Goal: Task Accomplishment & Management: Complete application form

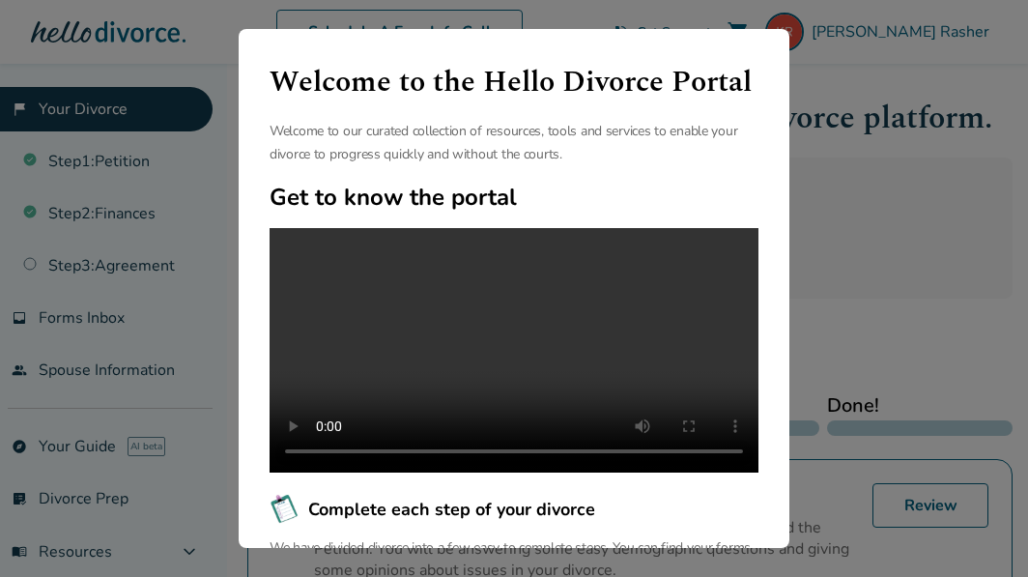
click at [850, 160] on div "Welcome to the Hello Divorce Portal Welcome to our curated collection of resour…" at bounding box center [514, 288] width 1028 height 577
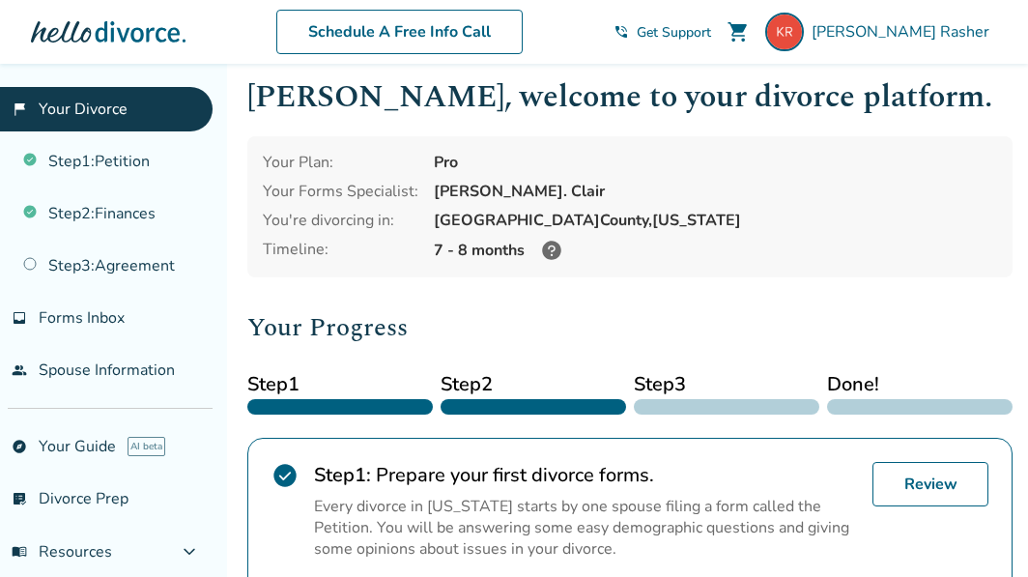
scroll to position [25, 0]
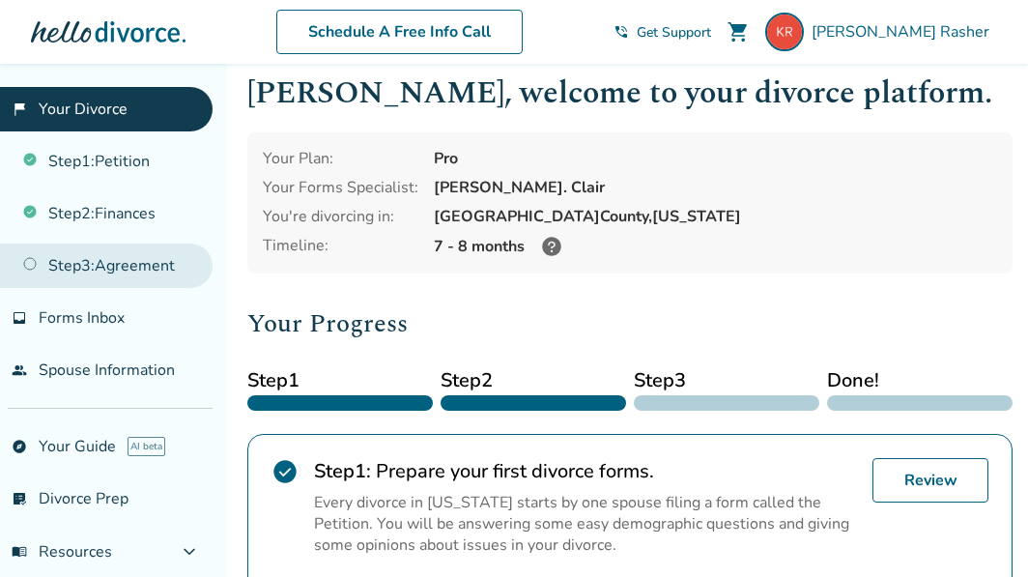
click at [149, 257] on link "Step 3 : Agreement" at bounding box center [106, 265] width 213 height 44
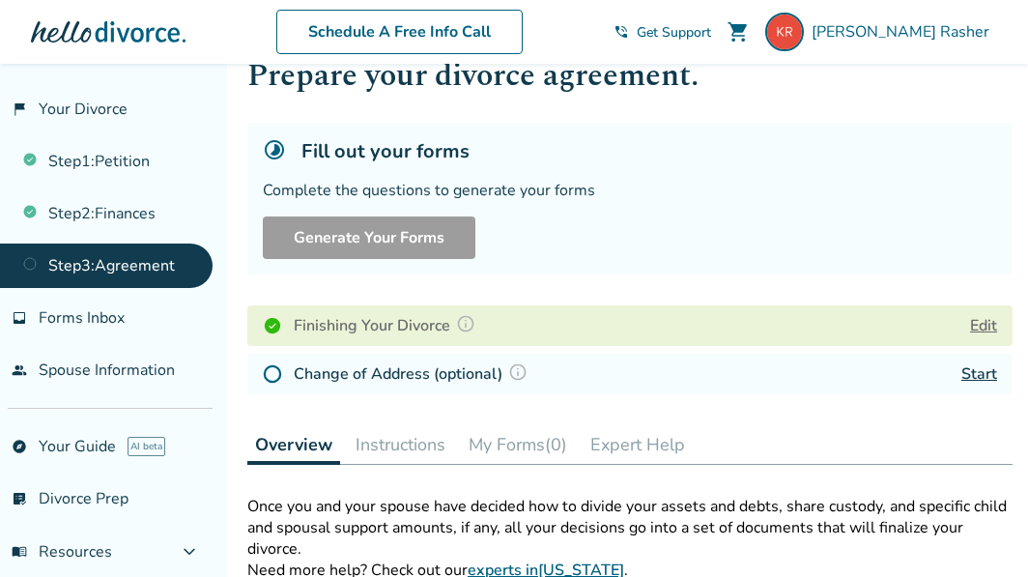
scroll to position [94, 0]
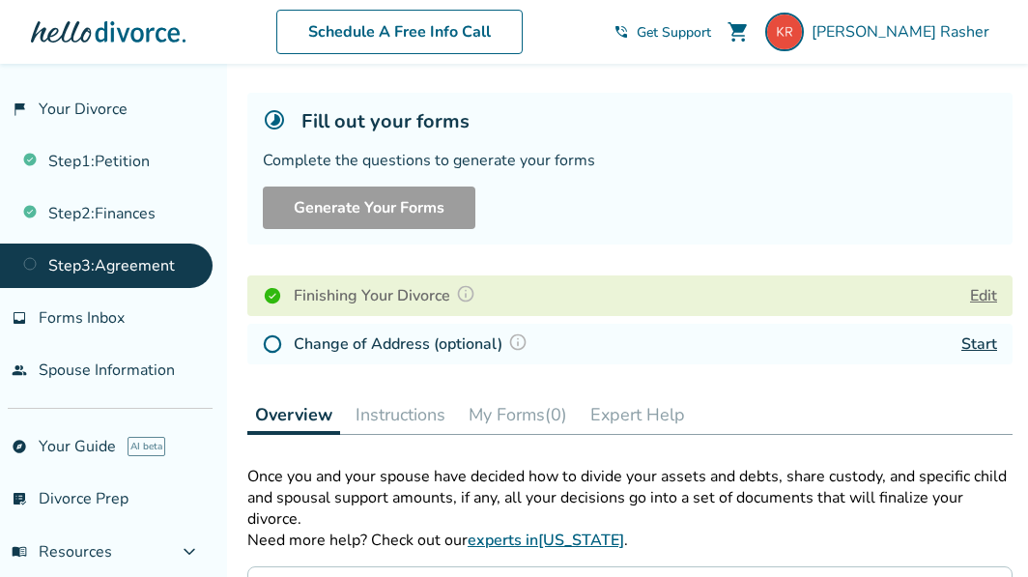
click at [470, 340] on h4 "Change of Address (optional)" at bounding box center [414, 343] width 240 height 25
click at [273, 341] on img at bounding box center [272, 343] width 19 height 19
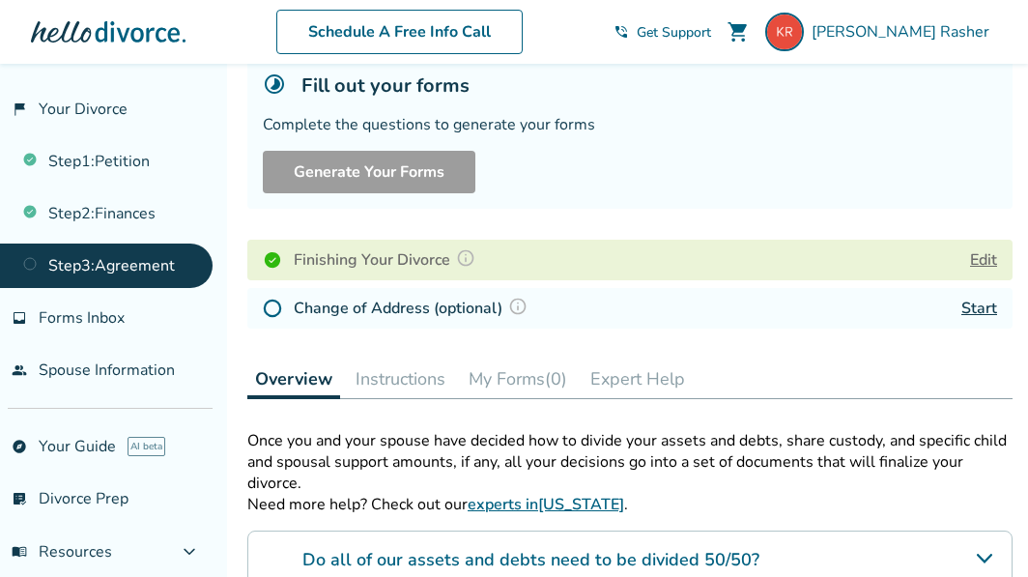
scroll to position [171, 0]
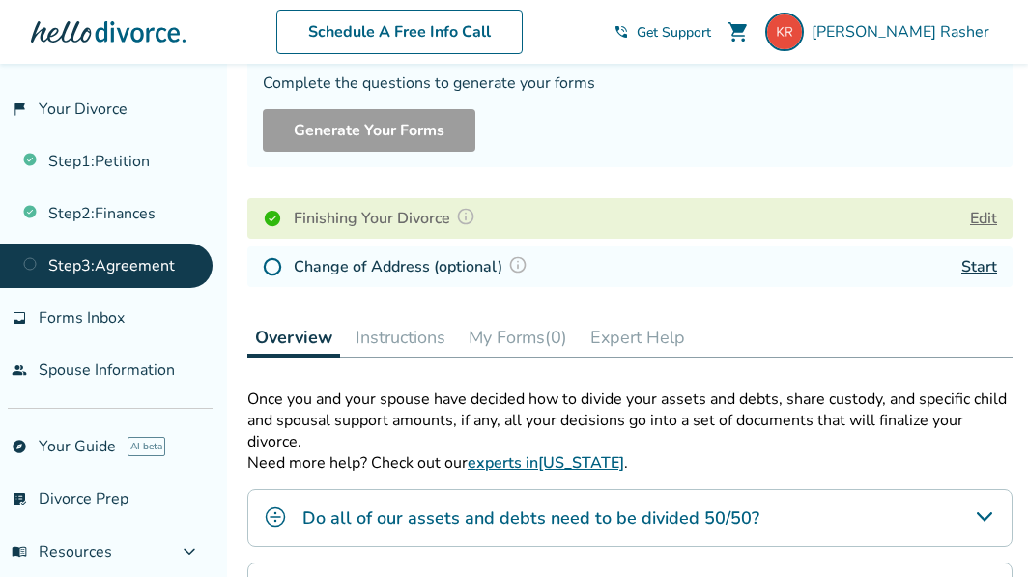
click at [969, 270] on link "Start" at bounding box center [979, 266] width 36 height 21
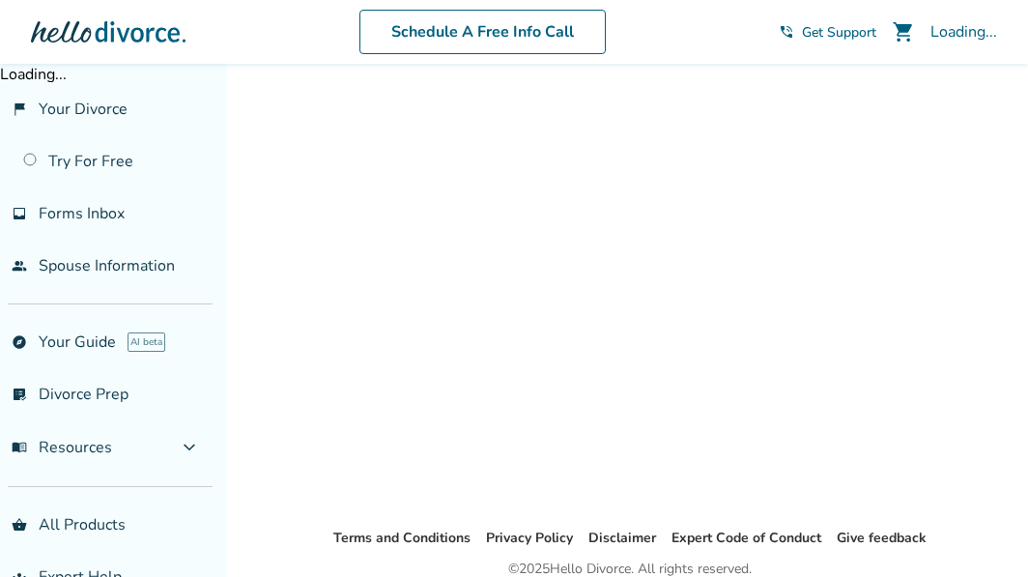
scroll to position [64, 0]
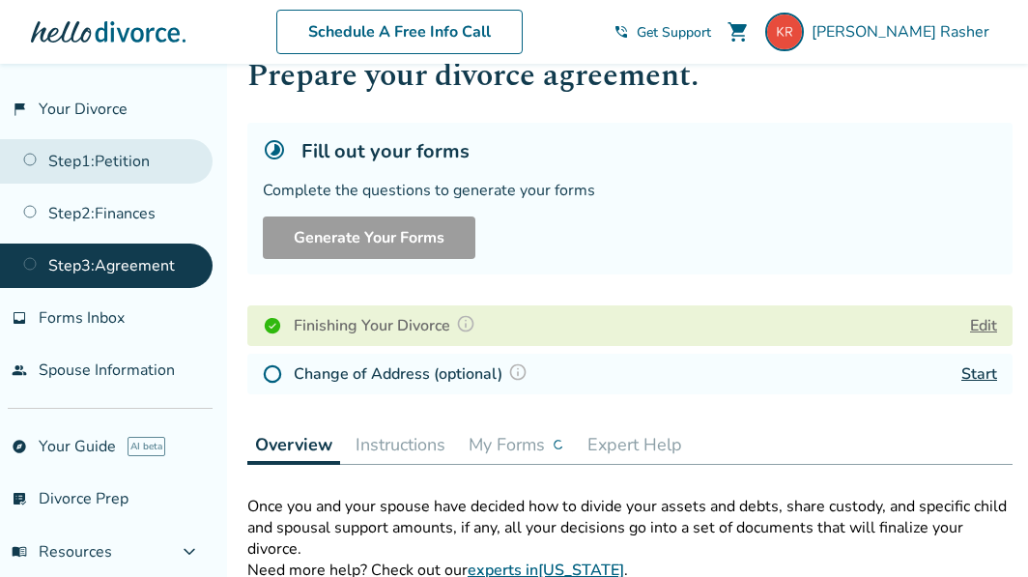
click at [142, 165] on link "Step 1 : Petition" at bounding box center [106, 161] width 213 height 44
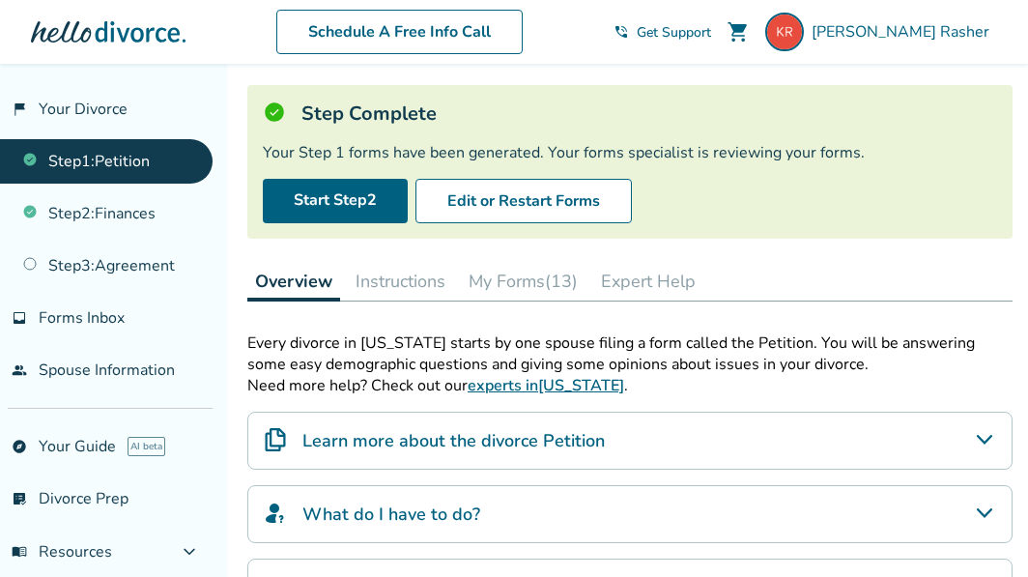
scroll to position [106, 0]
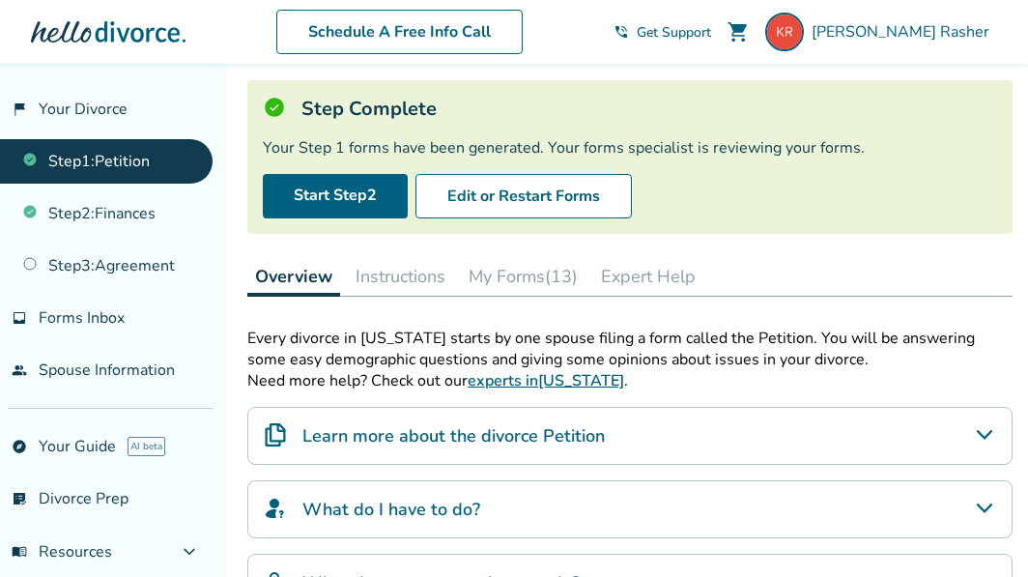
click at [532, 274] on button "My Forms (13)" at bounding box center [523, 276] width 125 height 39
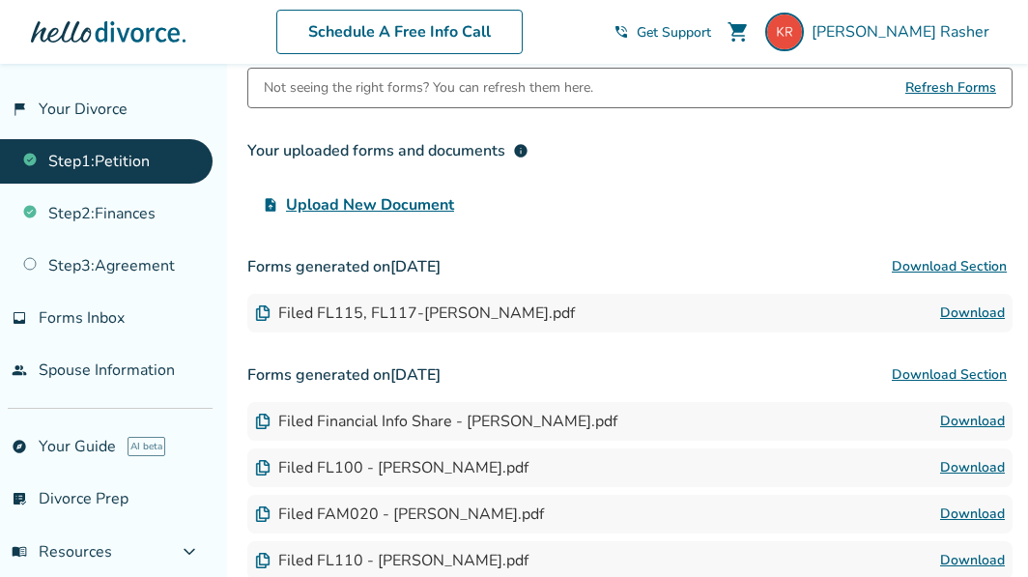
scroll to position [370, 0]
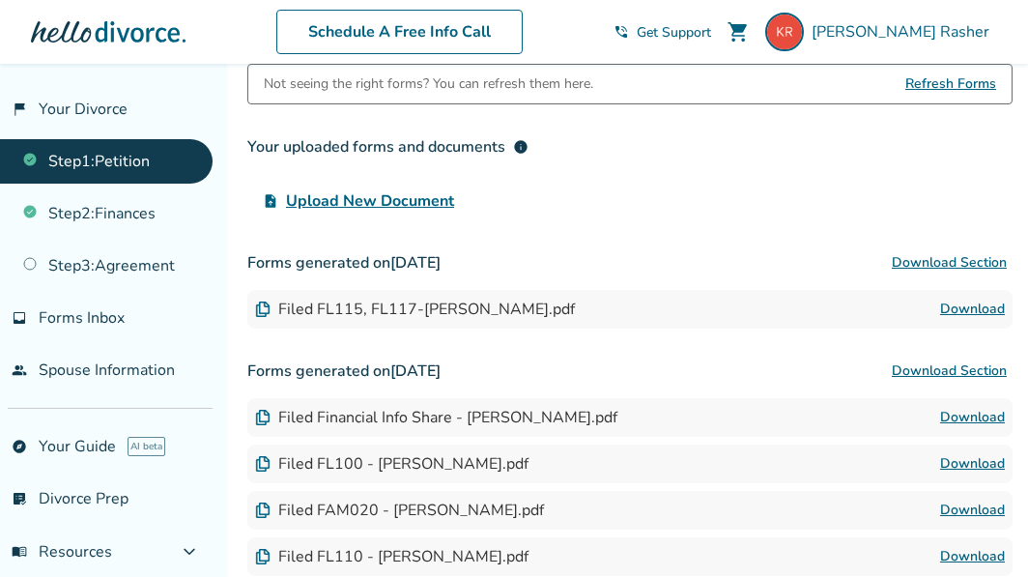
click at [962, 307] on link "Download" at bounding box center [972, 309] width 65 height 23
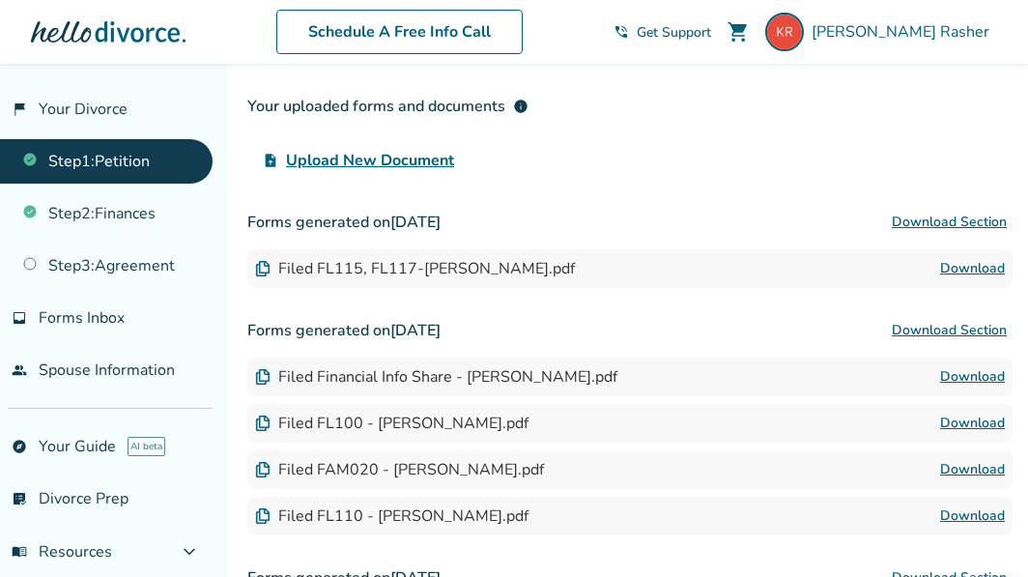
scroll to position [349, 0]
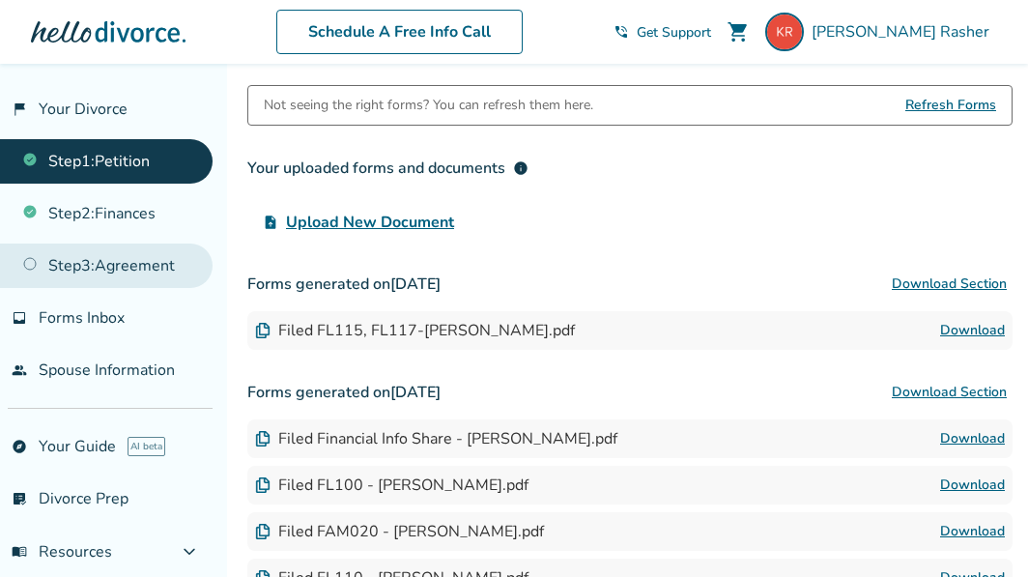
click at [117, 267] on link "Step 3 : Agreement" at bounding box center [106, 265] width 213 height 44
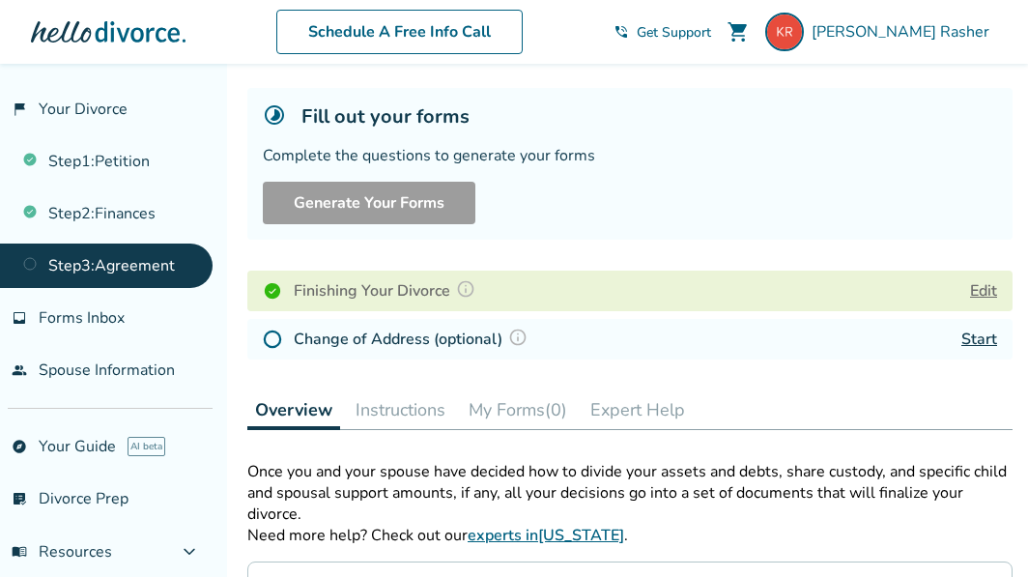
scroll to position [147, 0]
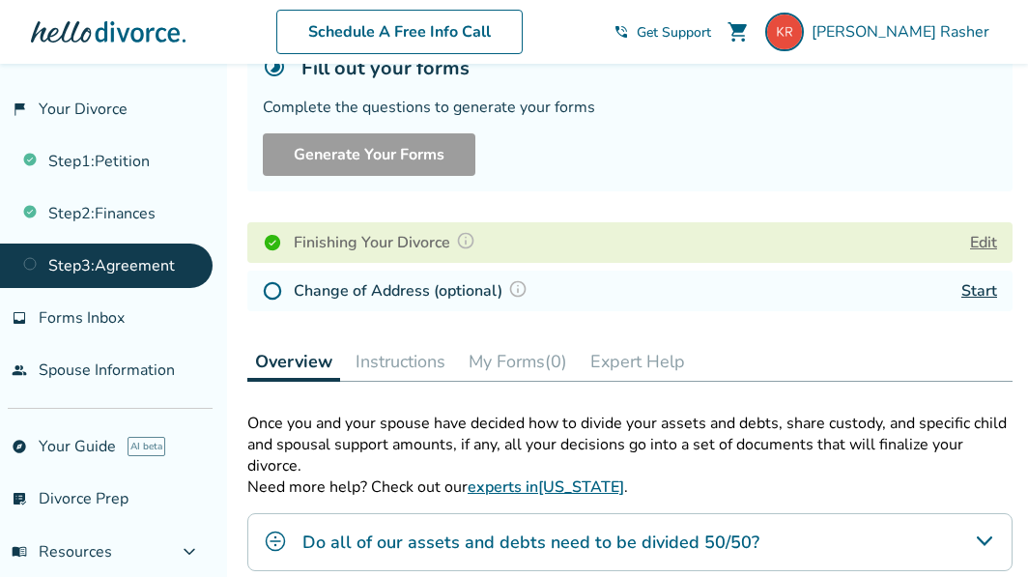
click at [272, 293] on img at bounding box center [272, 290] width 19 height 19
click at [974, 286] on link "Start" at bounding box center [979, 290] width 36 height 21
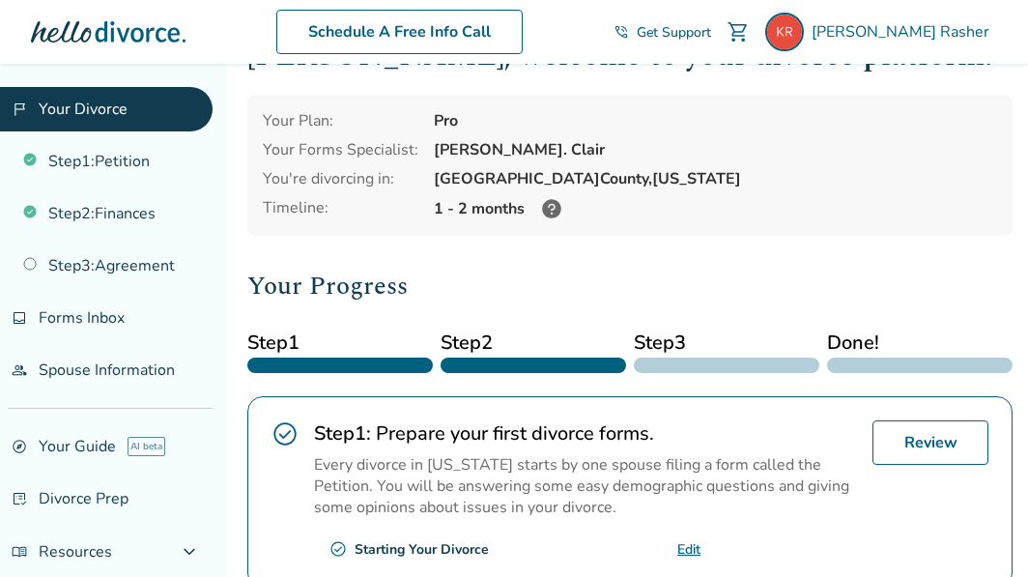
scroll to position [89, 0]
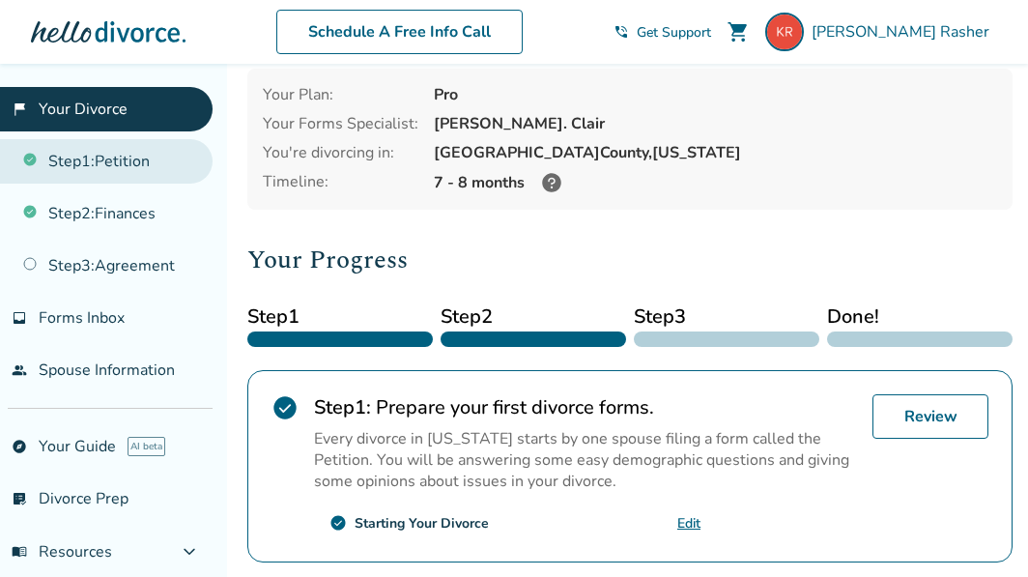
click at [117, 167] on link "Step 1 : Petition" at bounding box center [106, 161] width 213 height 44
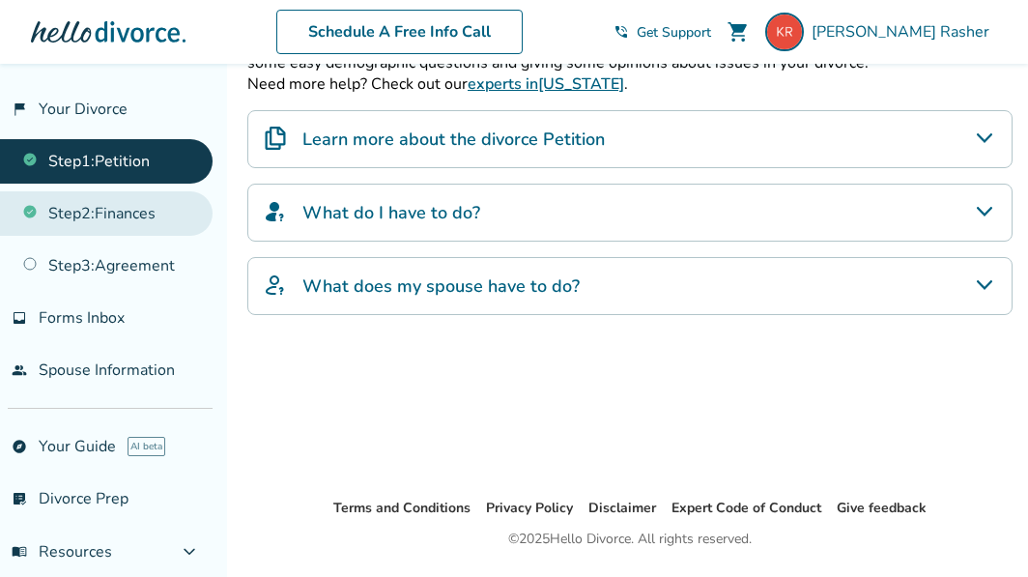
scroll to position [394, 0]
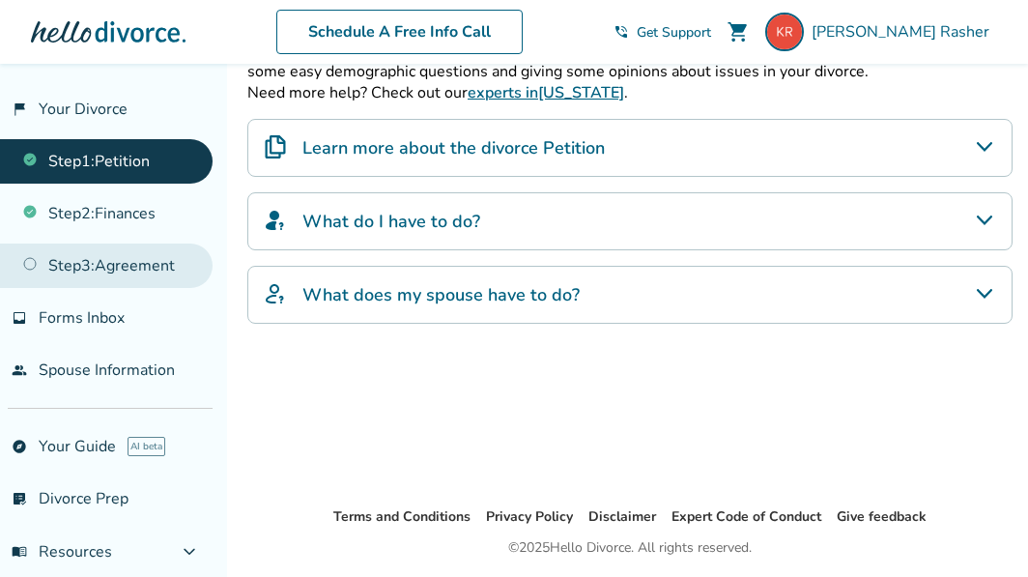
click at [101, 268] on link "Step 3 : Agreement" at bounding box center [106, 265] width 213 height 44
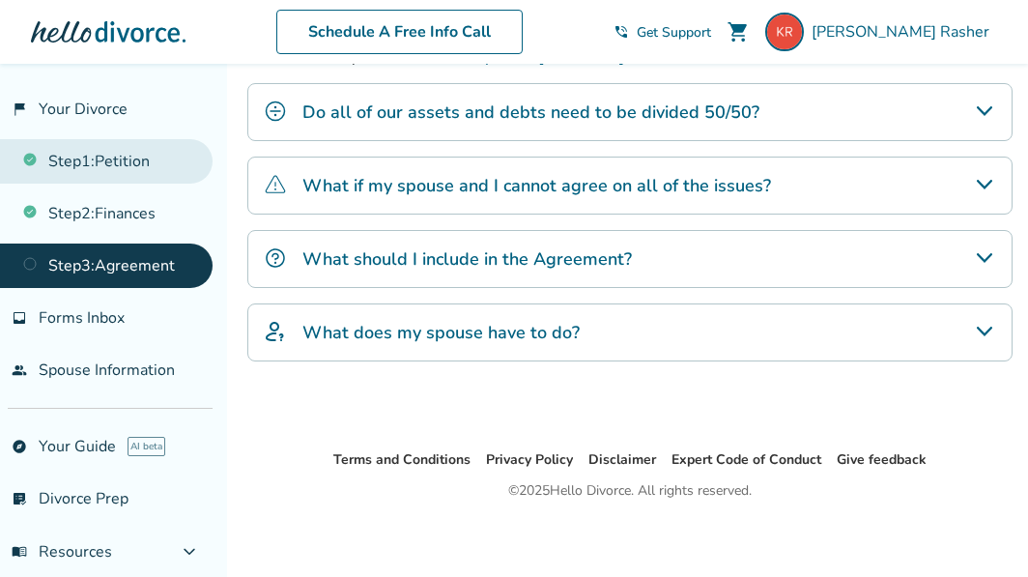
click at [109, 159] on link "Step 1 : Petition" at bounding box center [106, 161] width 213 height 44
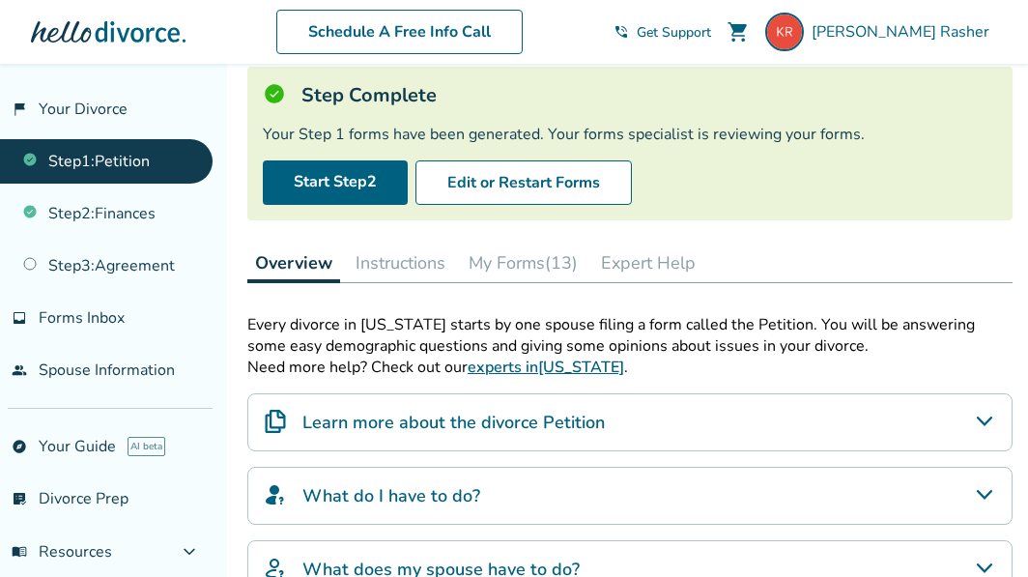
scroll to position [126, 0]
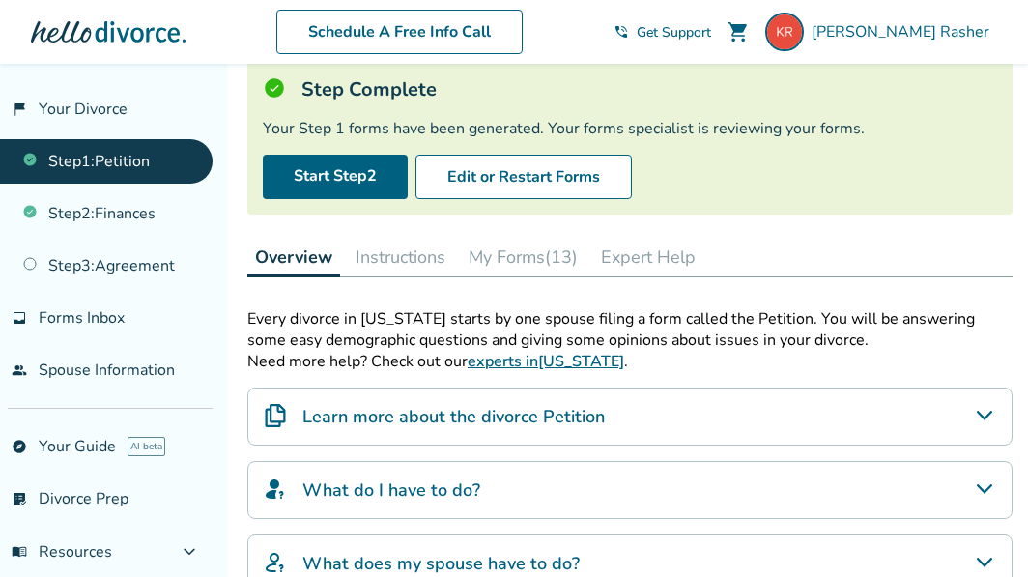
click at [544, 242] on button "My Forms (13)" at bounding box center [523, 257] width 125 height 39
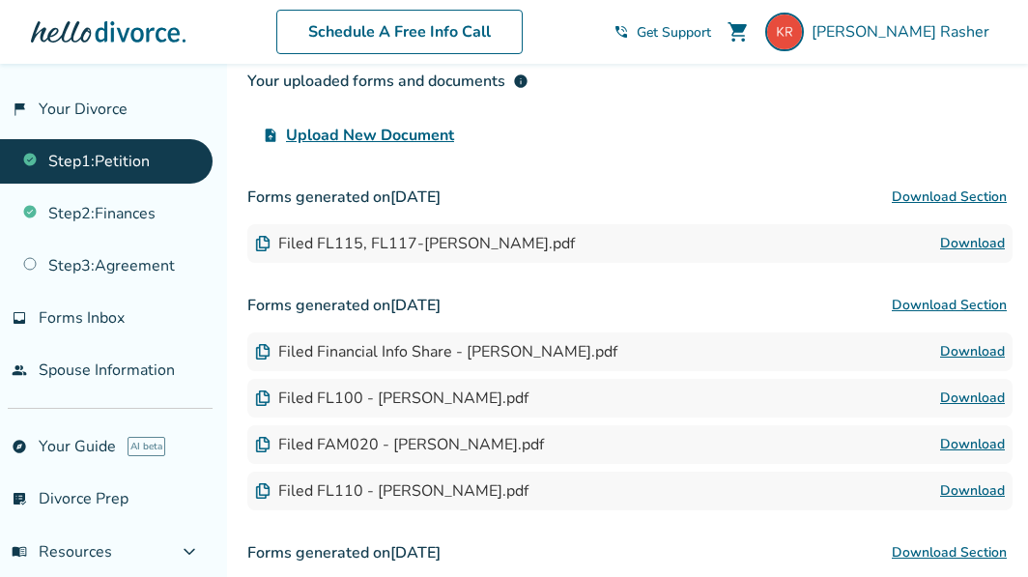
scroll to position [434, 0]
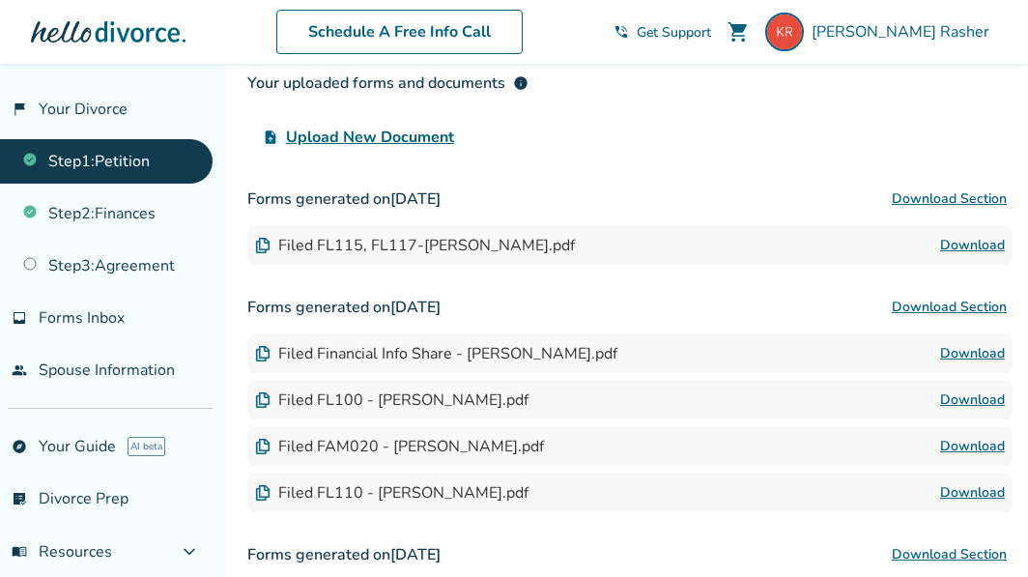
click at [951, 246] on link "Download" at bounding box center [972, 245] width 65 height 23
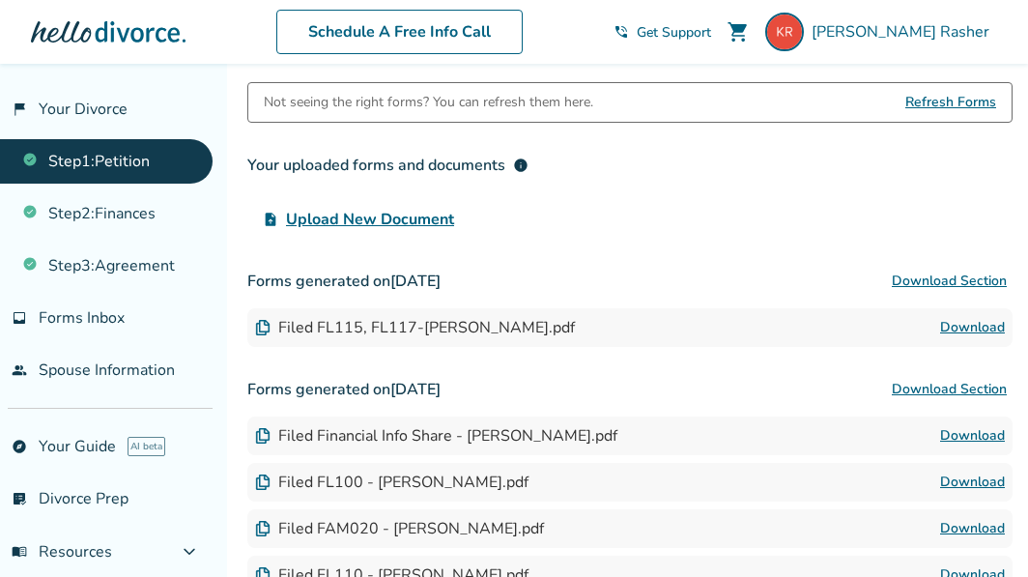
scroll to position [309, 0]
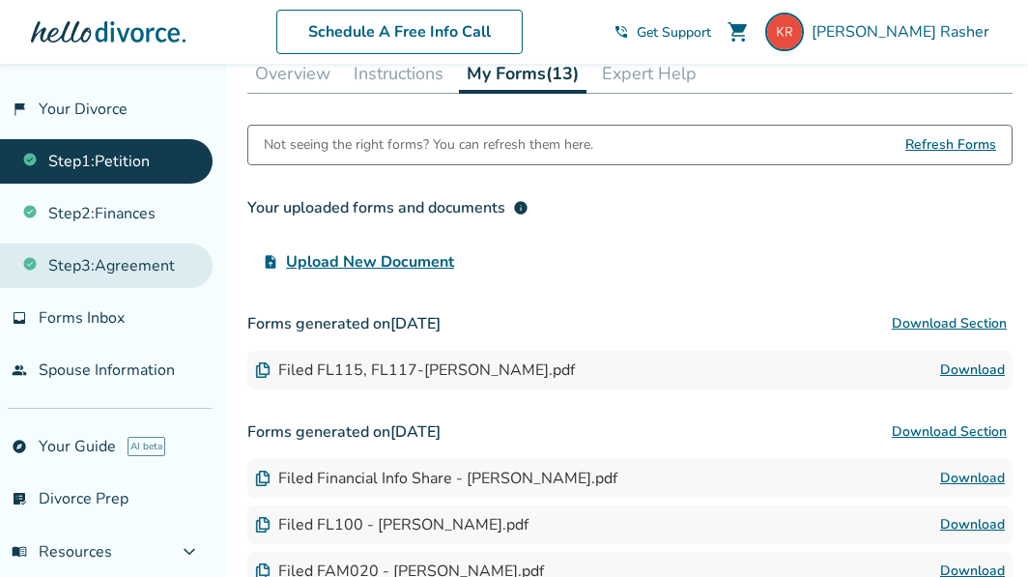
click at [135, 272] on link "Step 3 : Agreement" at bounding box center [106, 265] width 213 height 44
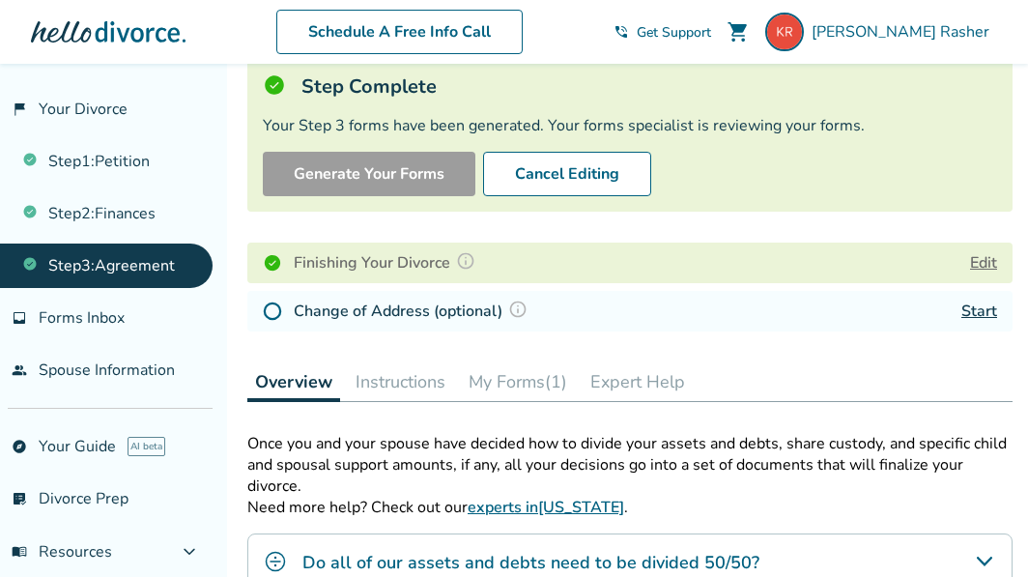
scroll to position [157, 0]
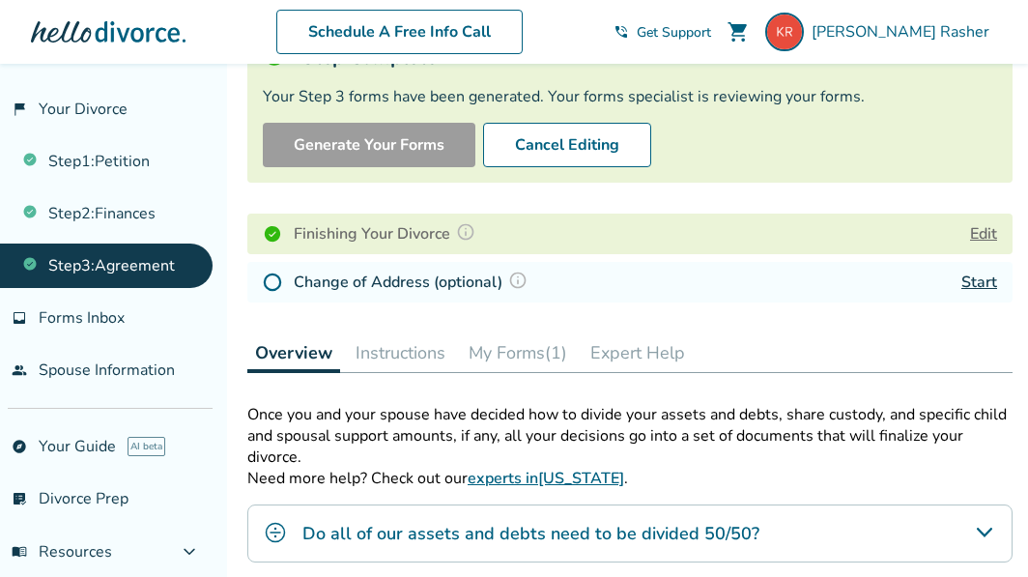
click at [519, 275] on img at bounding box center [517, 279] width 19 height 19
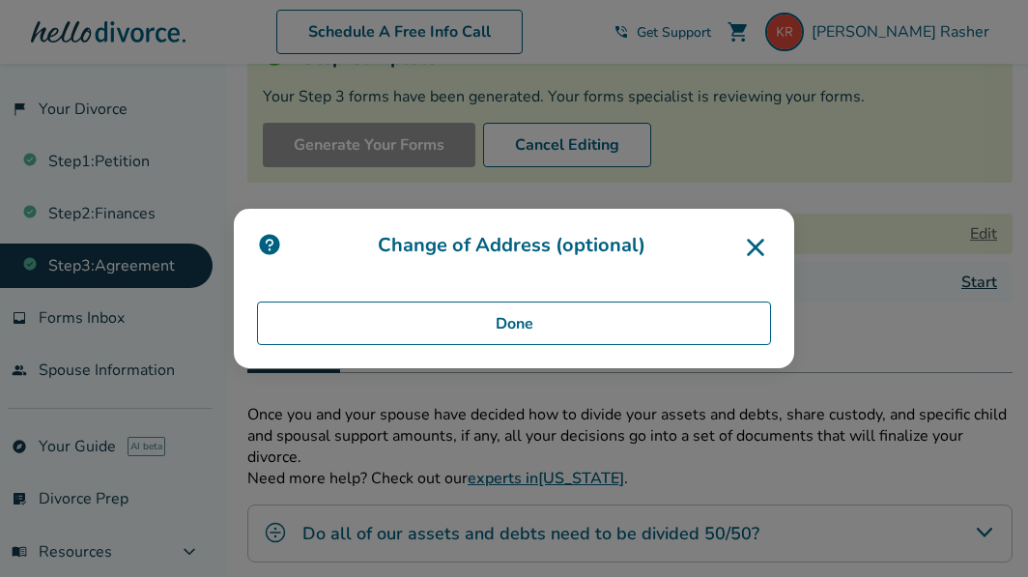
click at [753, 240] on icon at bounding box center [755, 247] width 31 height 31
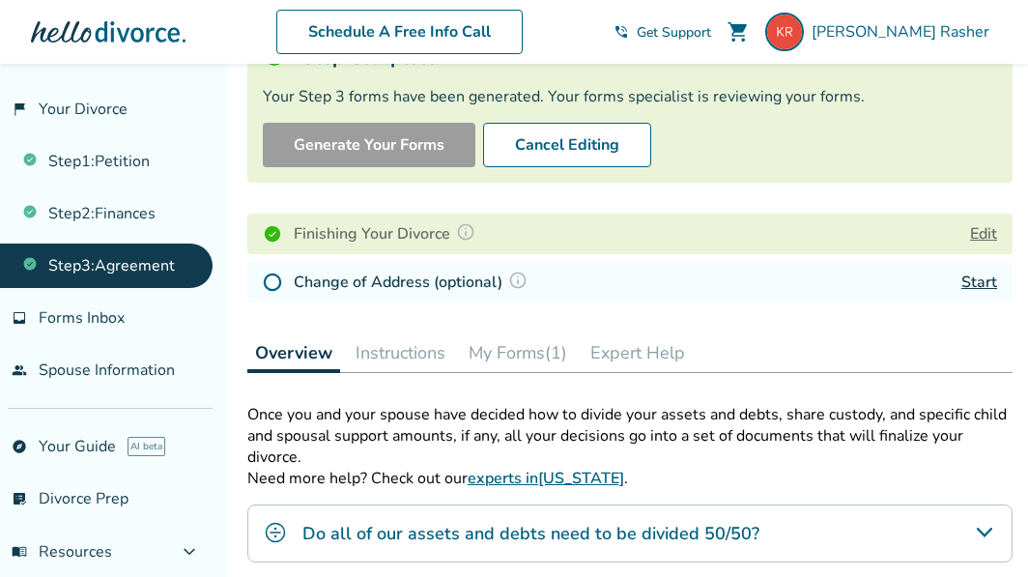
click at [982, 286] on link "Start" at bounding box center [979, 281] width 36 height 21
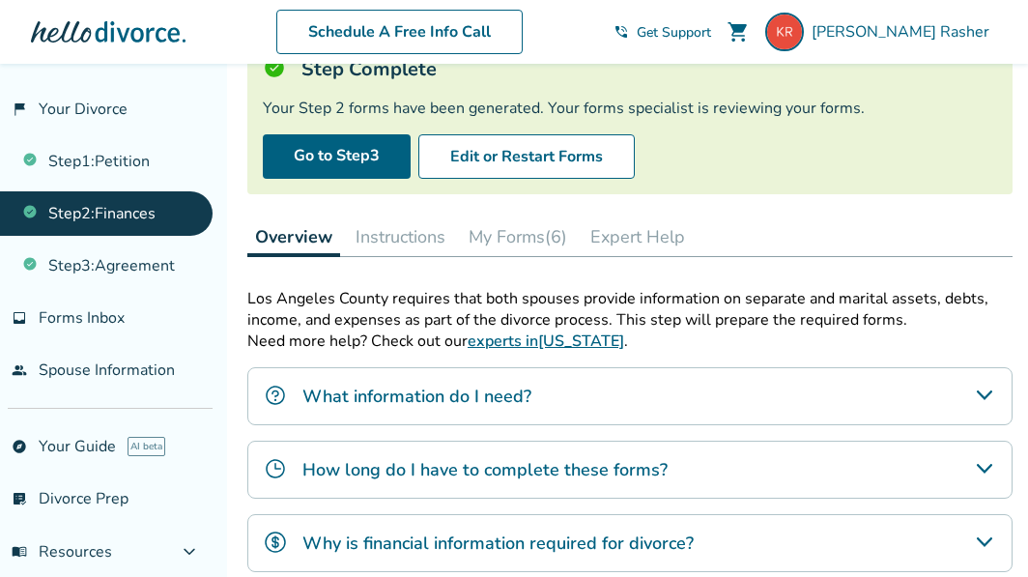
scroll to position [156, 0]
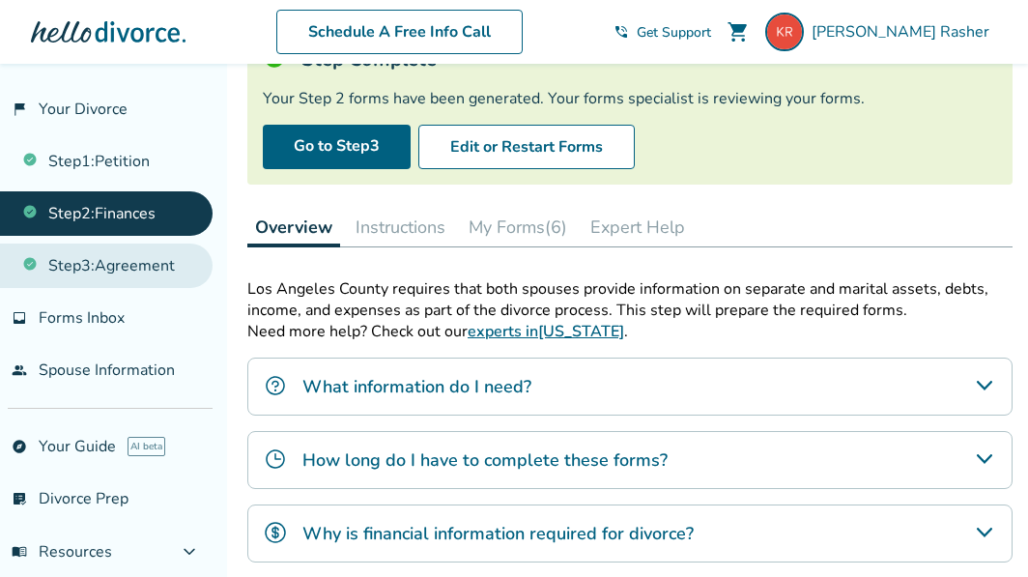
click at [143, 267] on link "Step 3 : Agreement" at bounding box center [106, 265] width 213 height 44
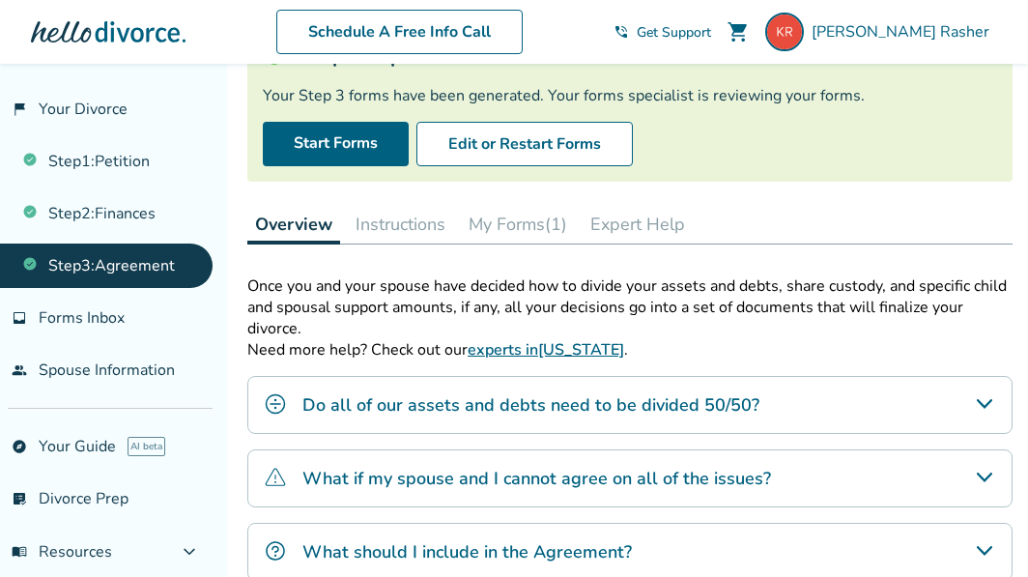
scroll to position [143, 0]
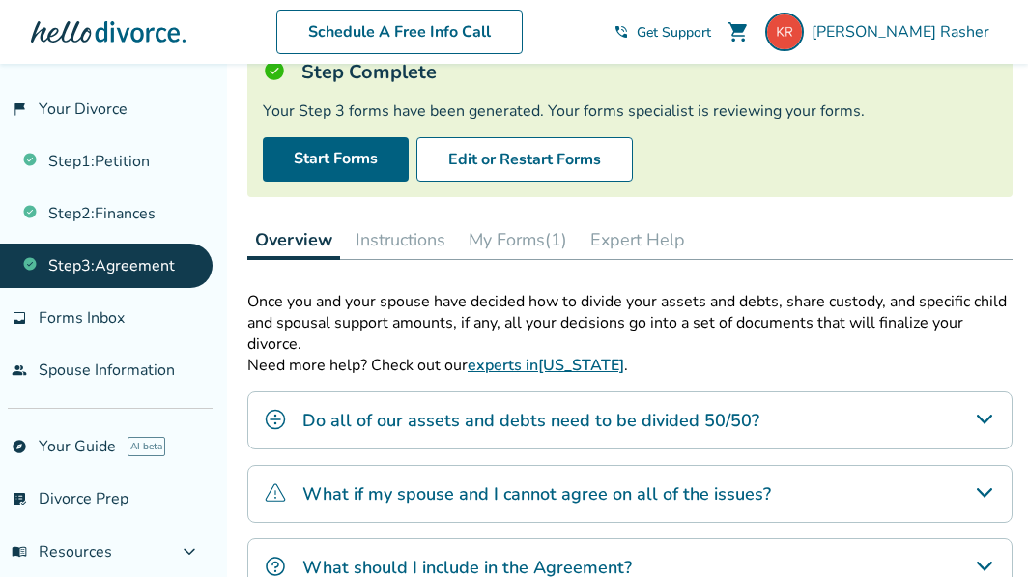
click at [527, 242] on button "My Forms (1)" at bounding box center [518, 239] width 114 height 39
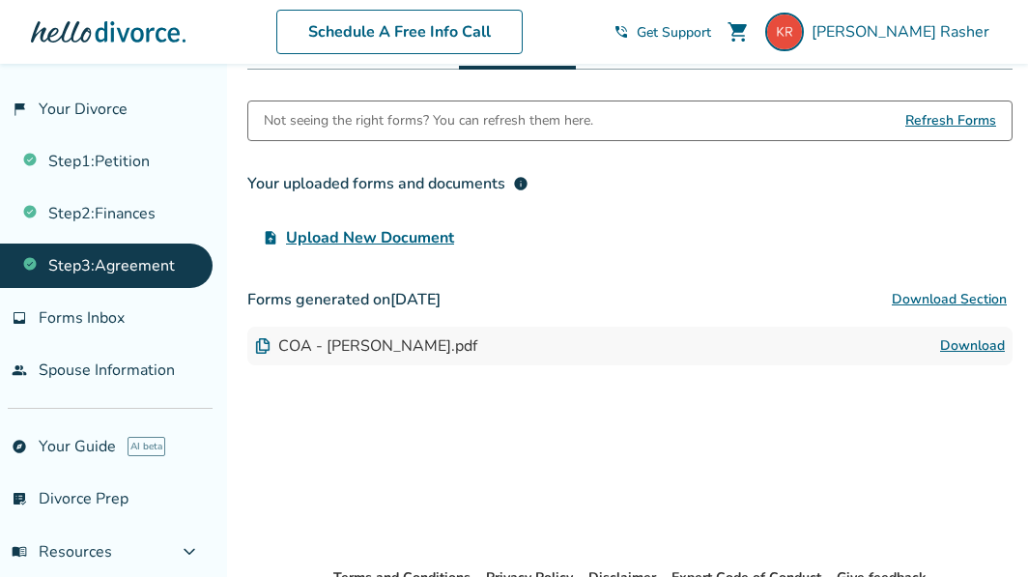
scroll to position [373, 0]
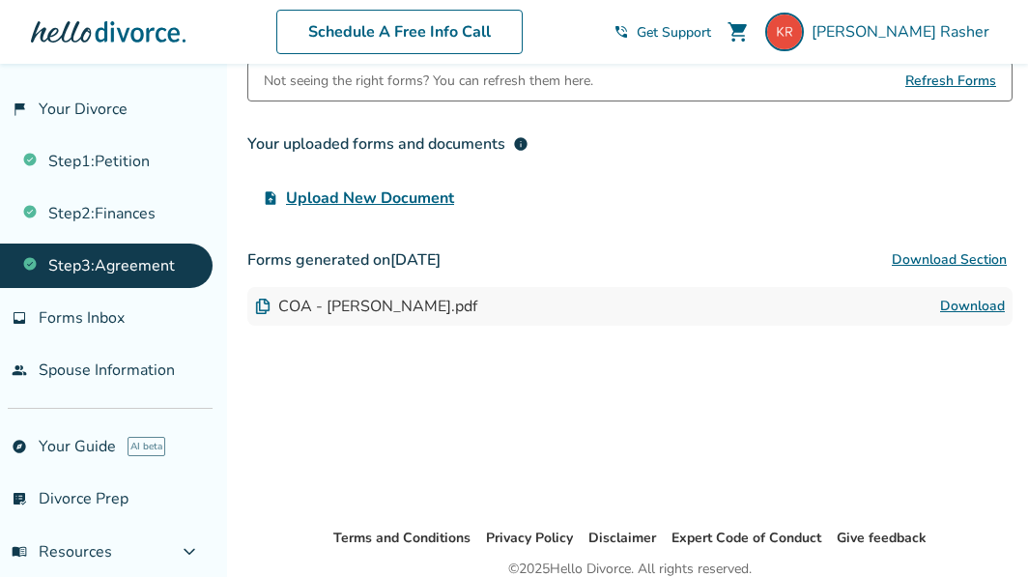
click at [970, 312] on link "Download" at bounding box center [972, 306] width 65 height 23
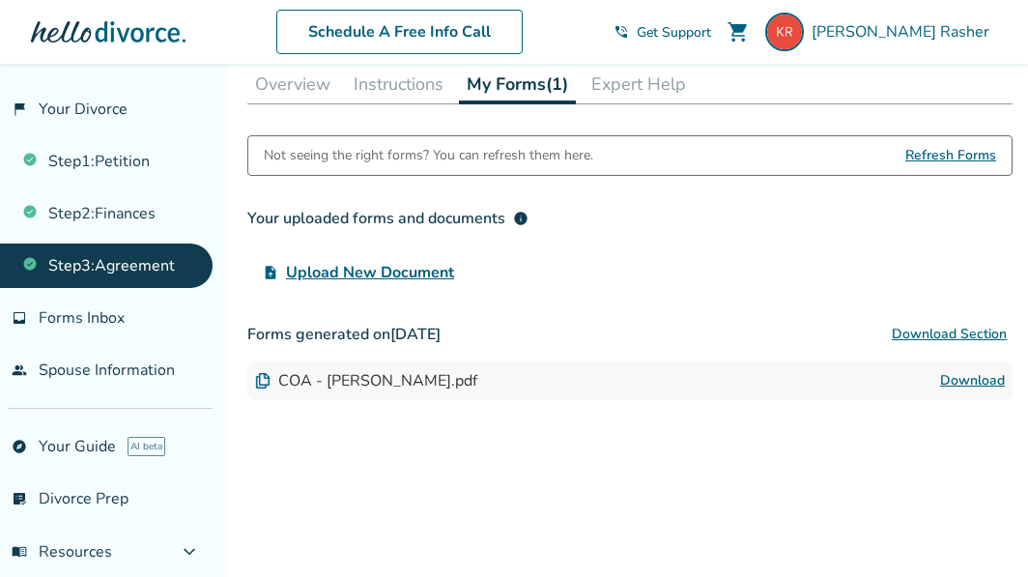
scroll to position [316, 0]
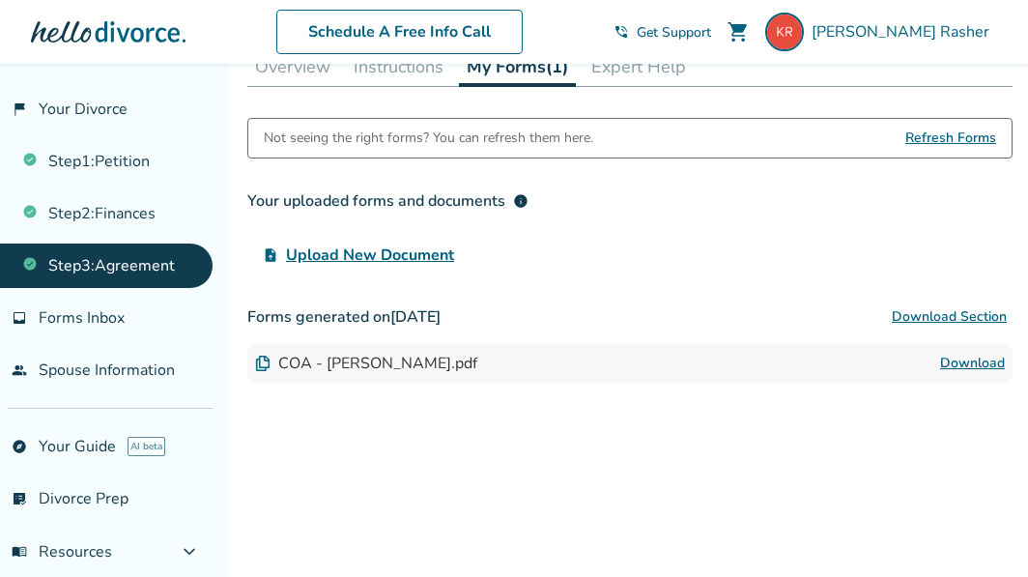
click at [263, 364] on img at bounding box center [262, 362] width 15 height 15
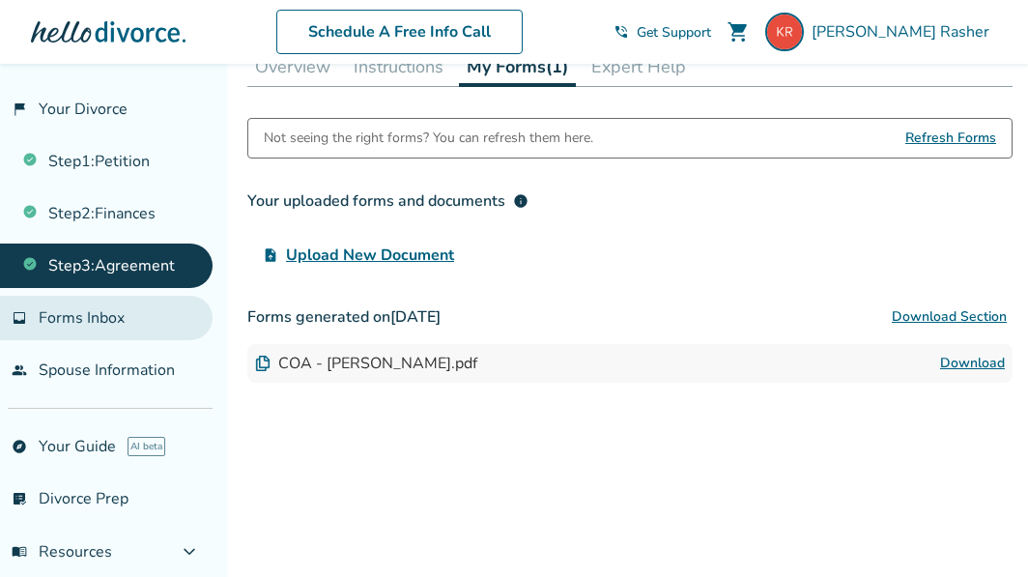
click at [118, 315] on span "Forms Inbox" at bounding box center [82, 317] width 86 height 21
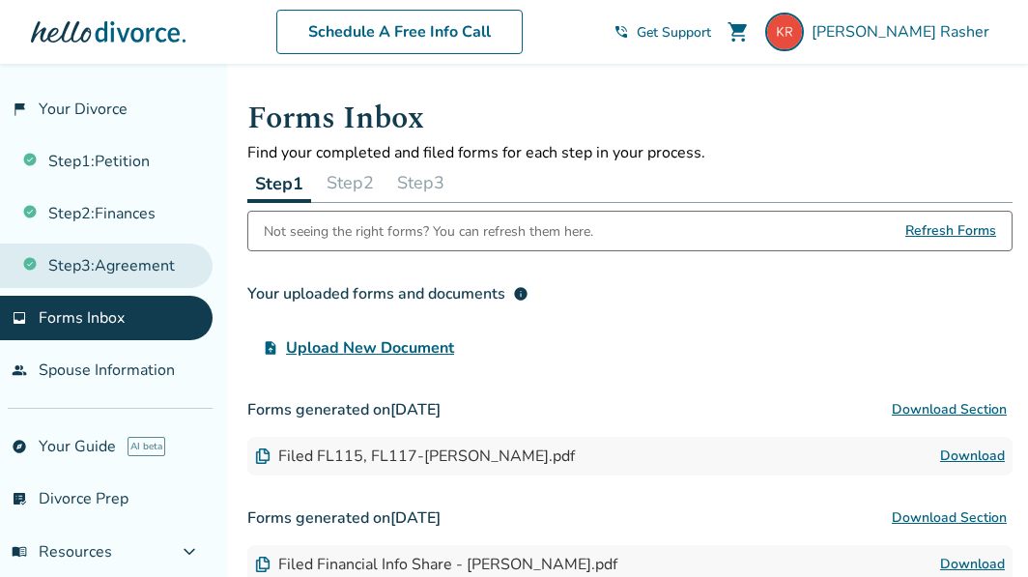
click at [132, 256] on link "Step 3 : Agreement" at bounding box center [106, 265] width 213 height 44
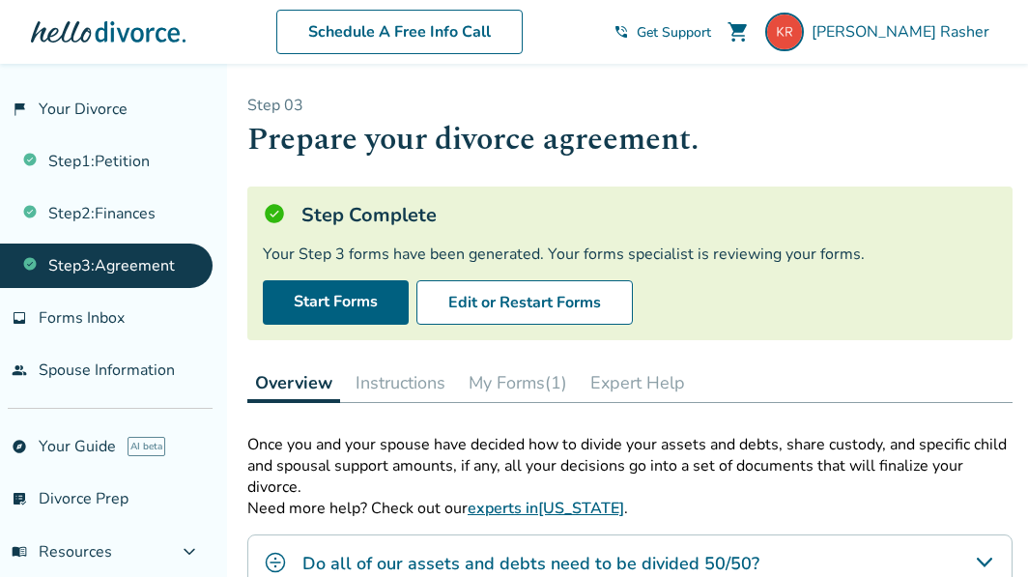
scroll to position [22, 0]
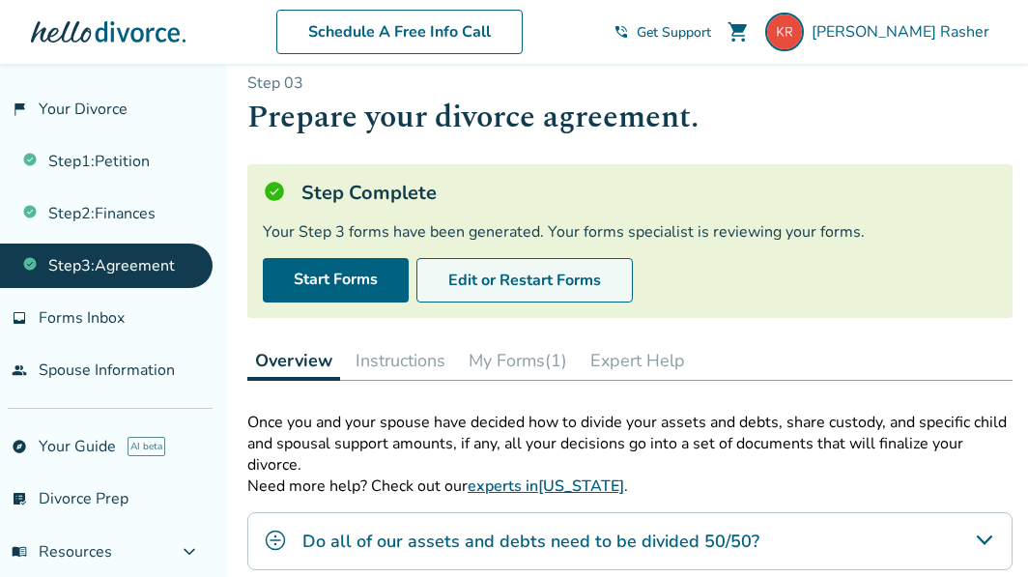
click at [532, 279] on button "Edit or Restart Forms" at bounding box center [524, 280] width 216 height 44
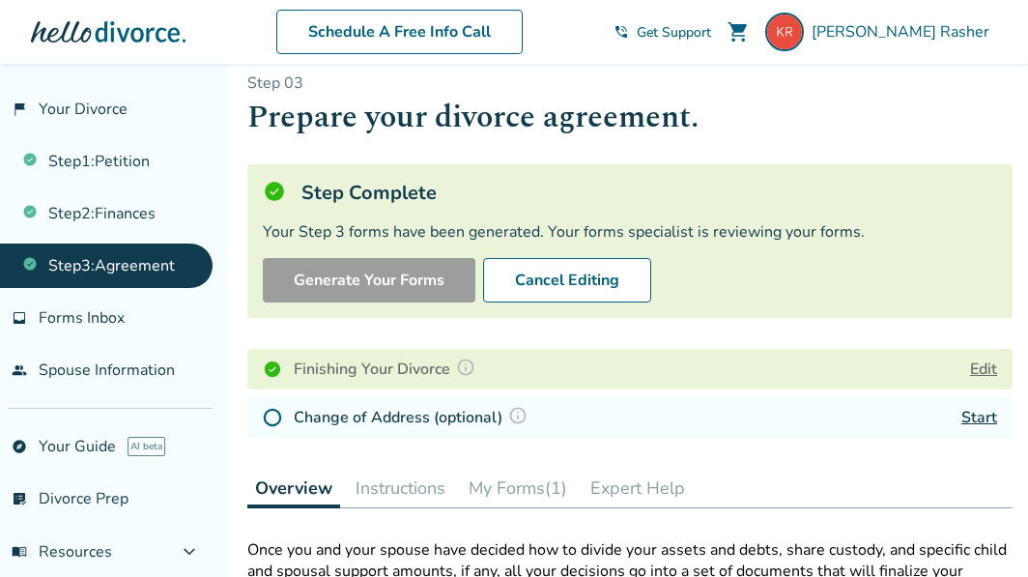
click at [269, 417] on img at bounding box center [272, 417] width 19 height 19
click at [975, 420] on link "Start" at bounding box center [979, 417] width 36 height 21
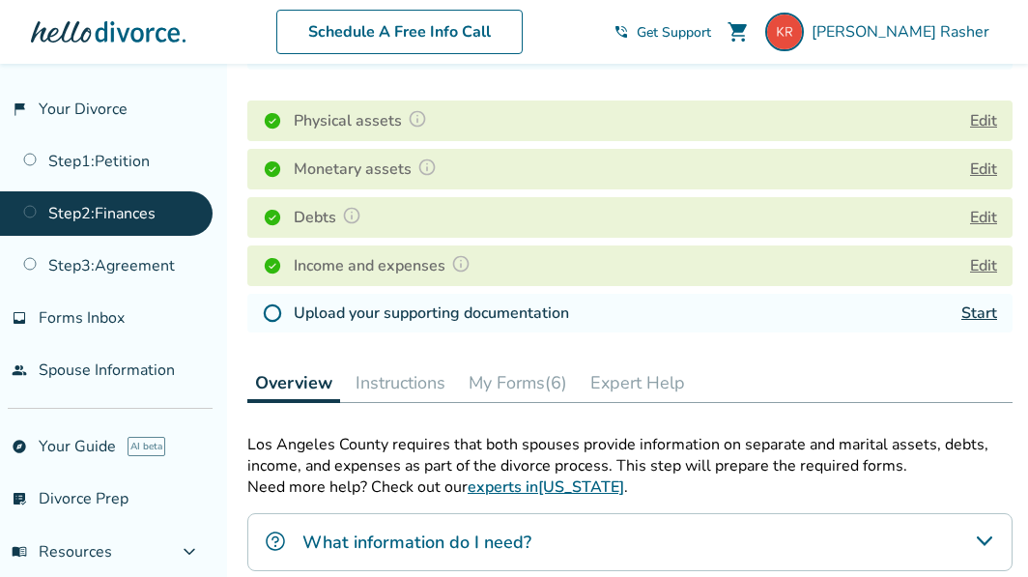
scroll to position [278, 0]
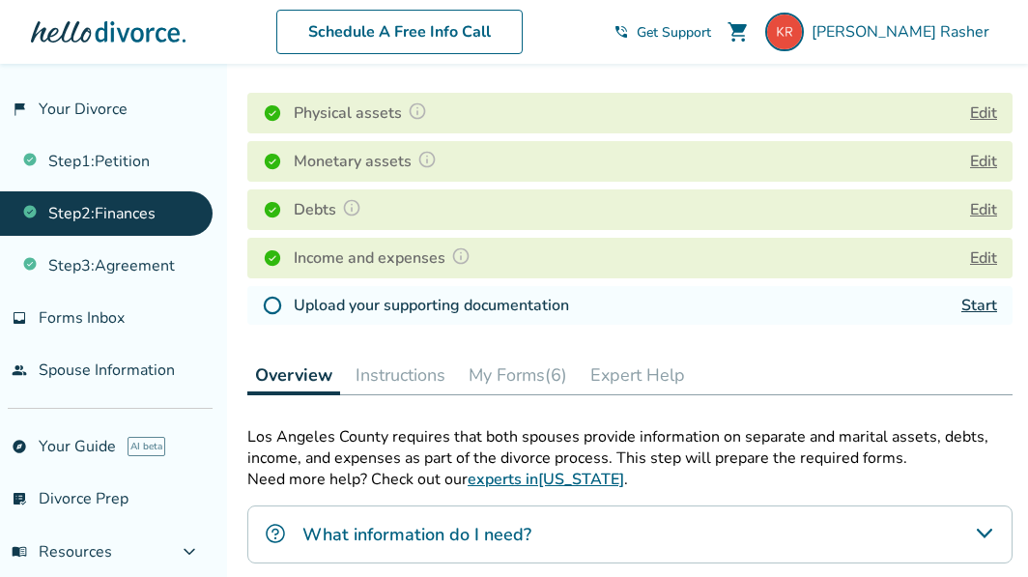
click at [539, 364] on button "My Forms (6)" at bounding box center [518, 374] width 114 height 39
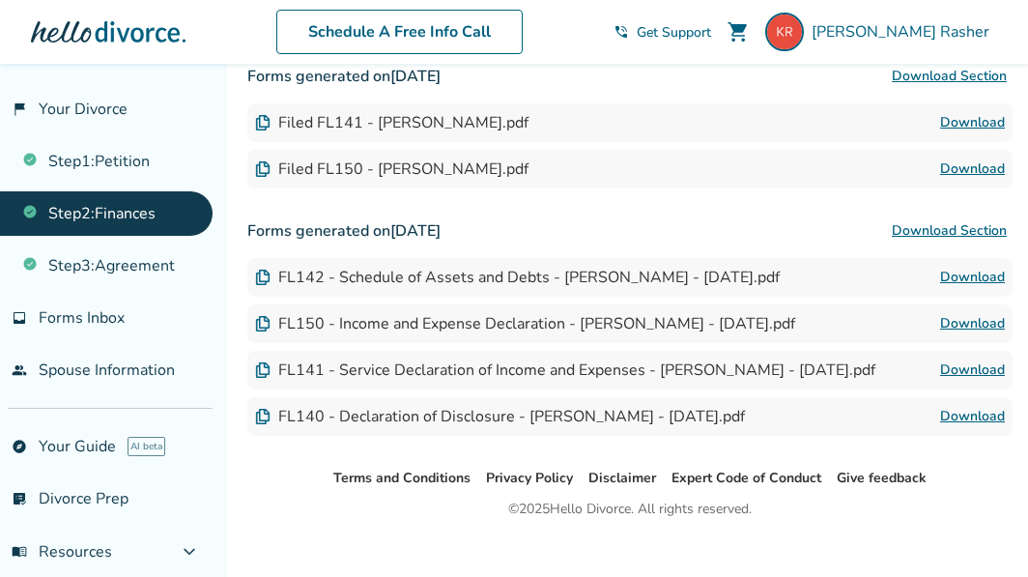
scroll to position [882, 0]
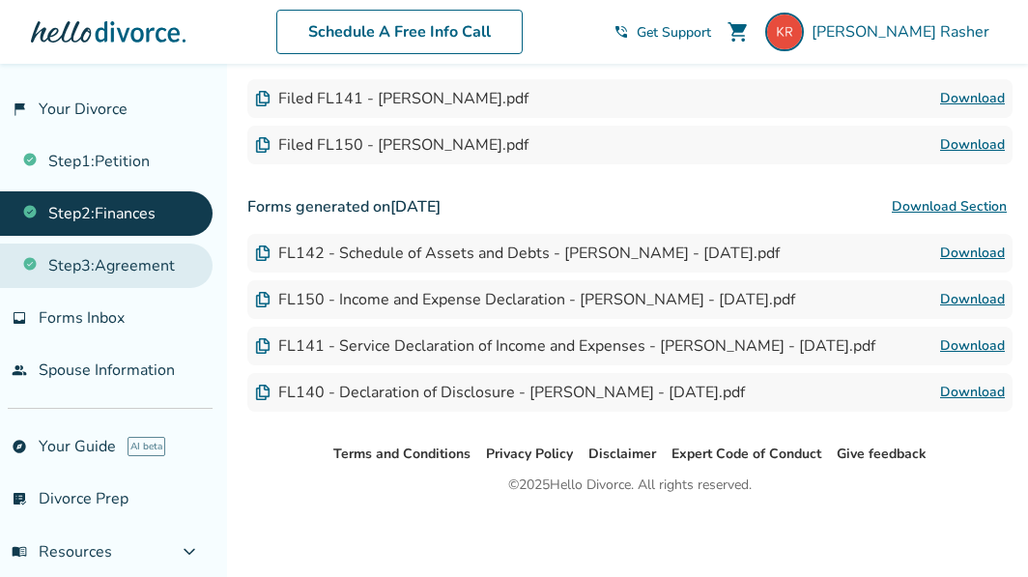
click at [93, 247] on link "Step 3 : Agreement" at bounding box center [106, 265] width 213 height 44
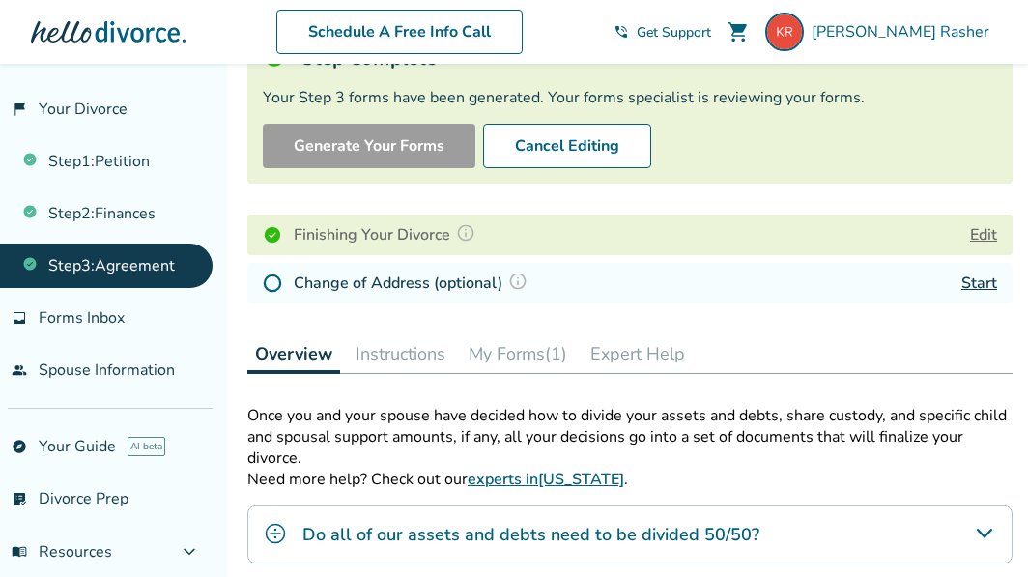
scroll to position [185, 0]
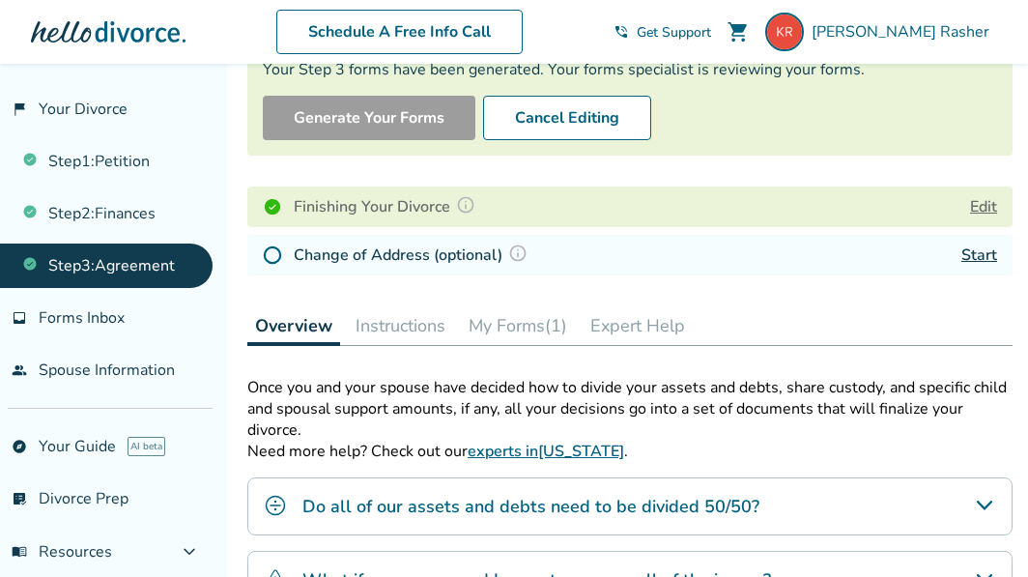
click at [514, 322] on button "My Forms (1)" at bounding box center [518, 325] width 114 height 39
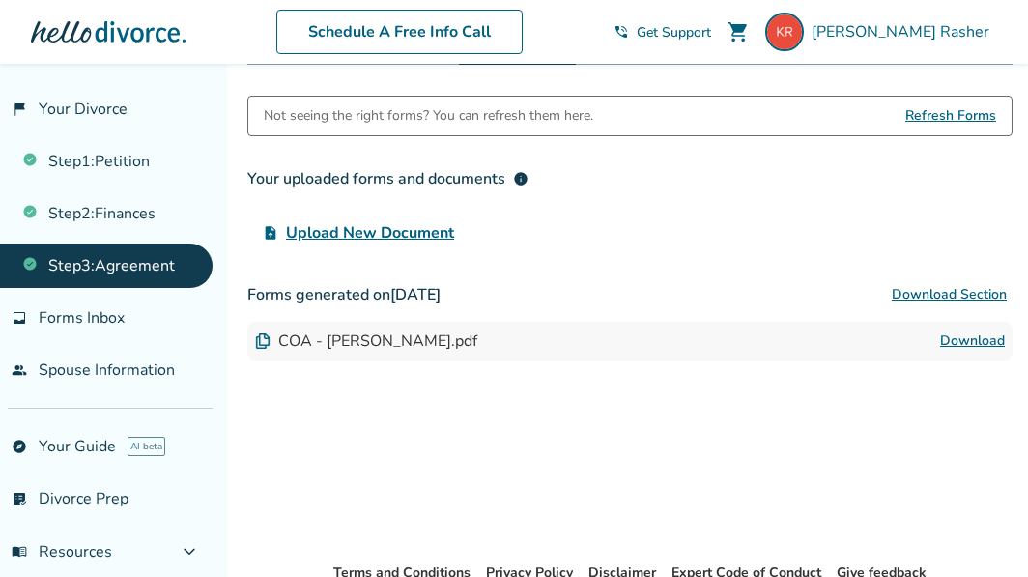
scroll to position [468, 0]
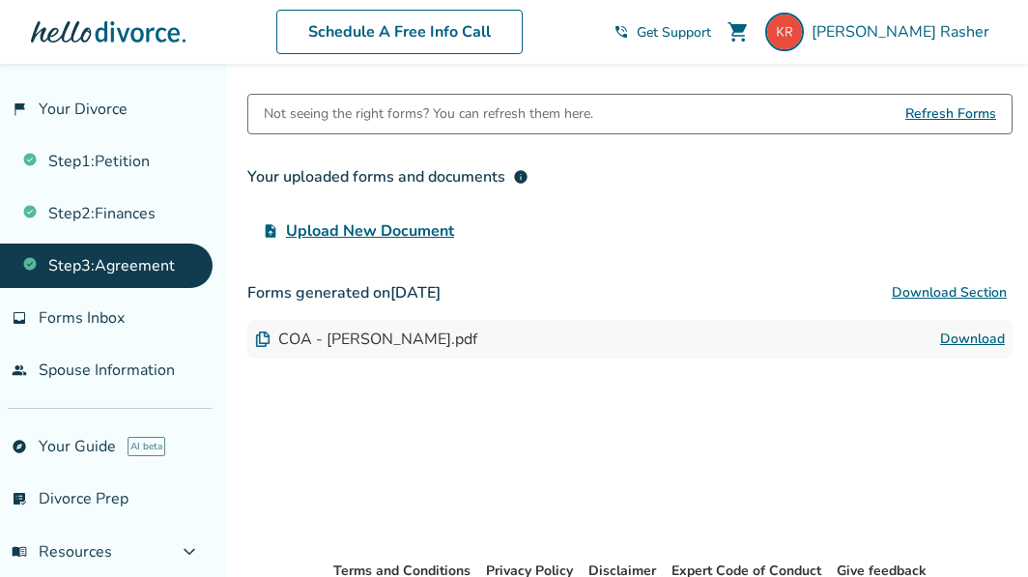
click at [962, 341] on link "Download" at bounding box center [972, 338] width 65 height 23
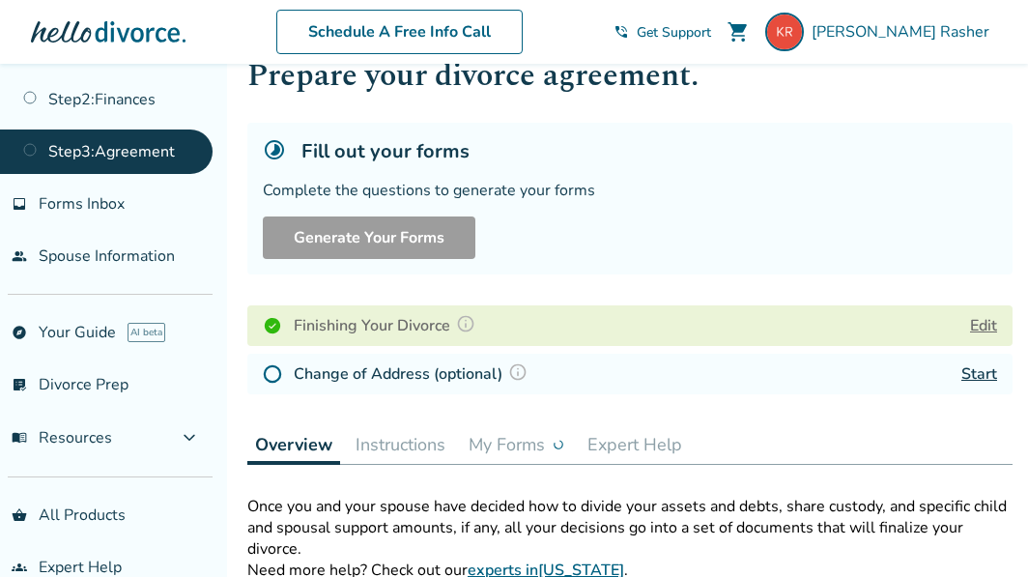
scroll to position [93, 0]
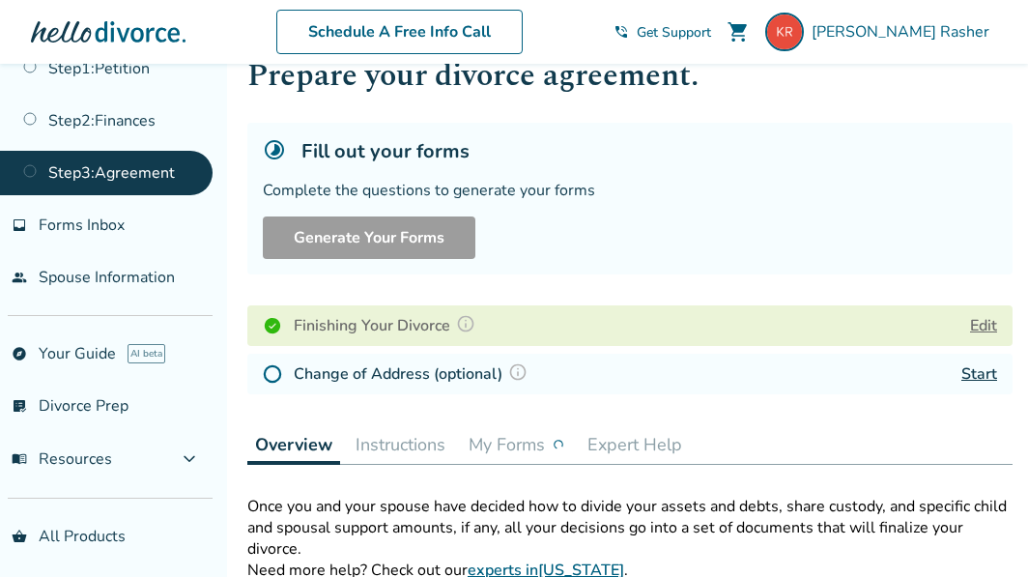
click at [118, 171] on link "Step 3 : Agreement" at bounding box center [106, 173] width 213 height 44
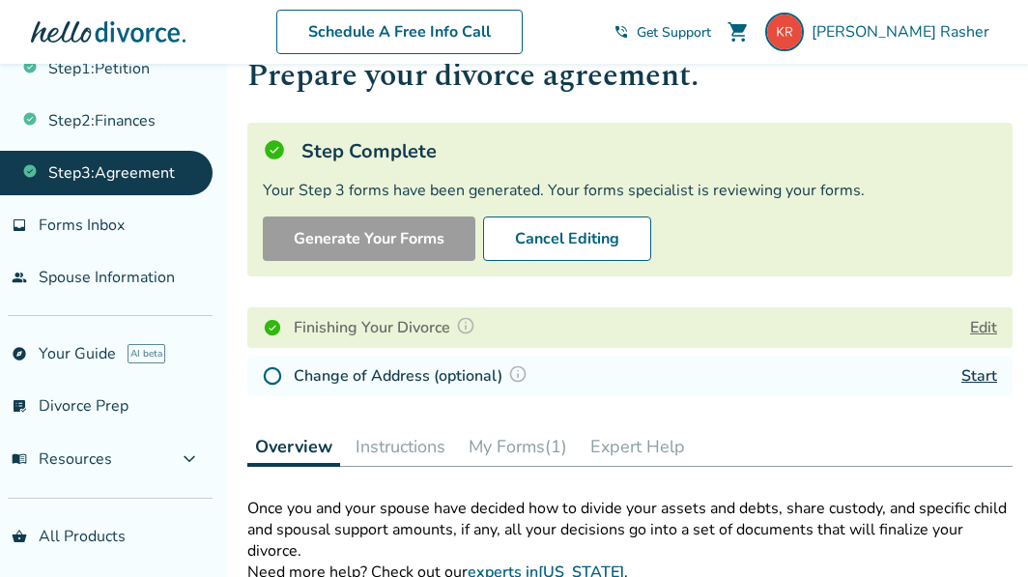
click at [986, 325] on button "Edit" at bounding box center [983, 327] width 27 height 23
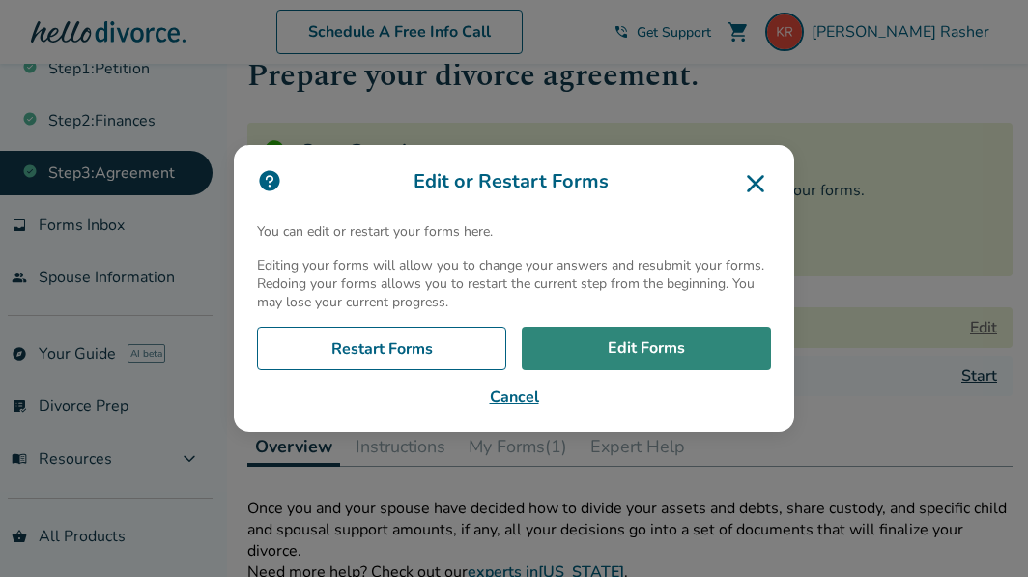
click at [648, 331] on link "Edit Forms" at bounding box center [646, 349] width 249 height 44
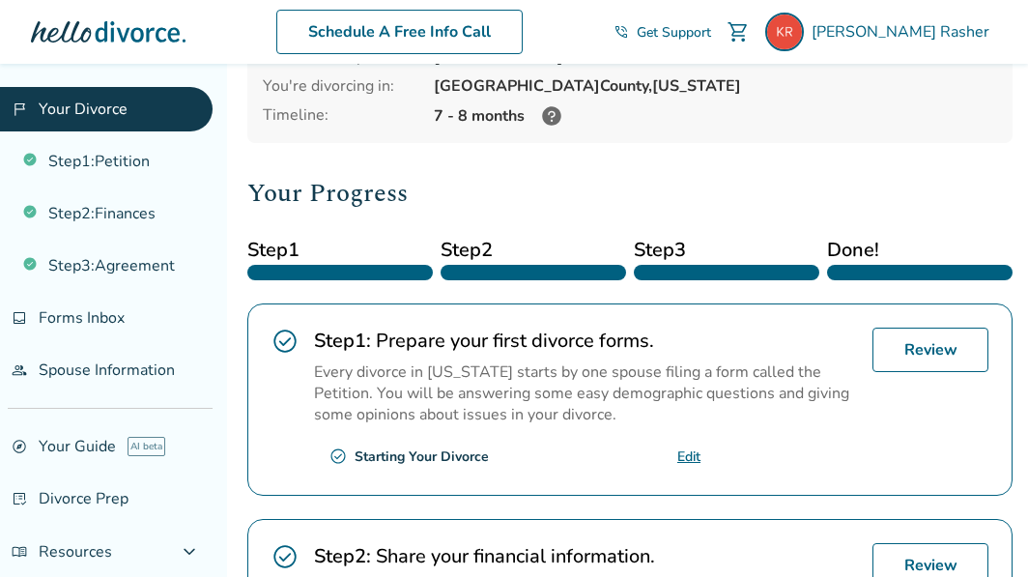
scroll to position [181, 0]
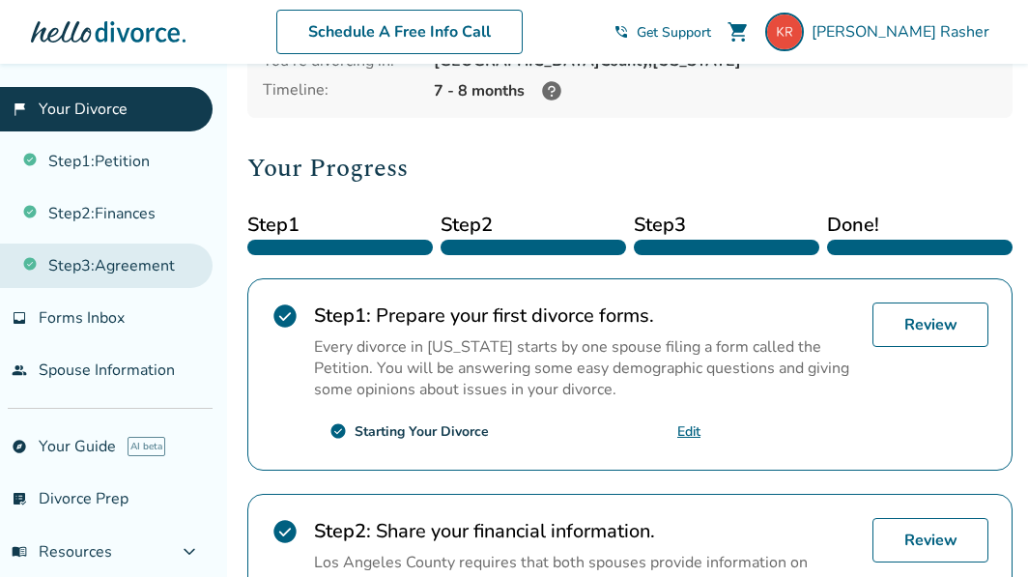
click at [120, 262] on link "Step 3 : Agreement" at bounding box center [106, 265] width 213 height 44
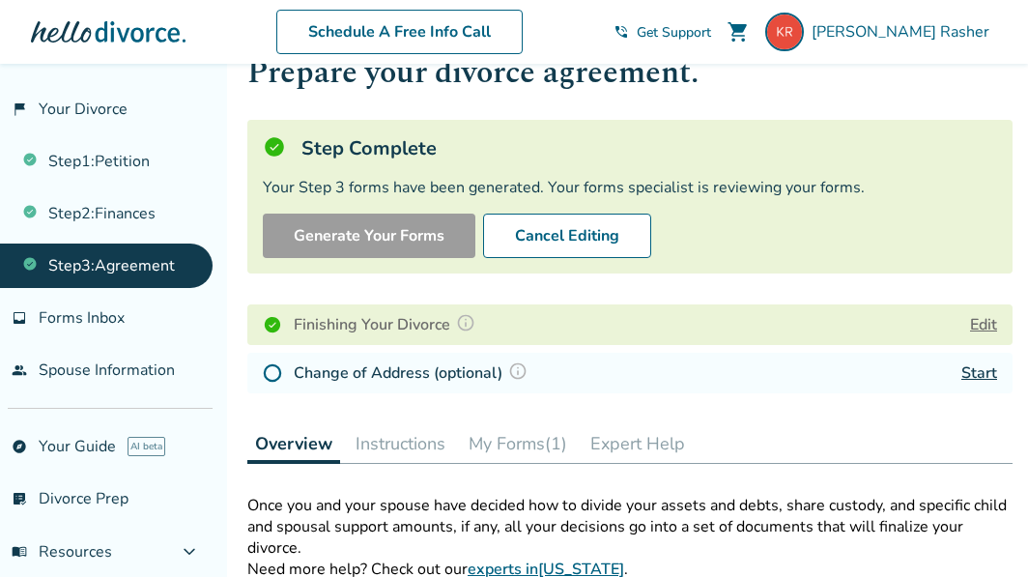
scroll to position [96, 0]
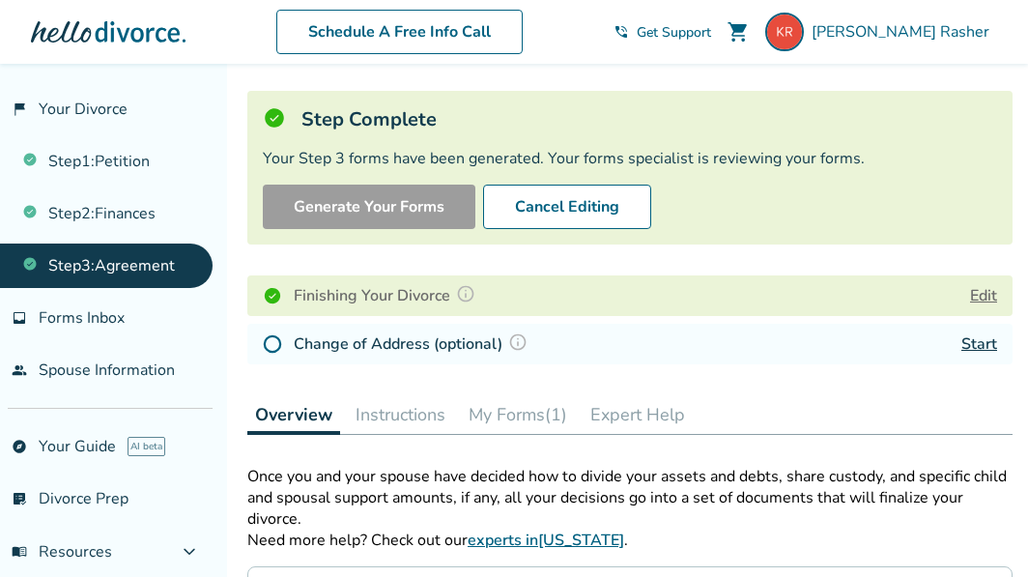
click at [968, 347] on link "Start" at bounding box center [979, 343] width 36 height 21
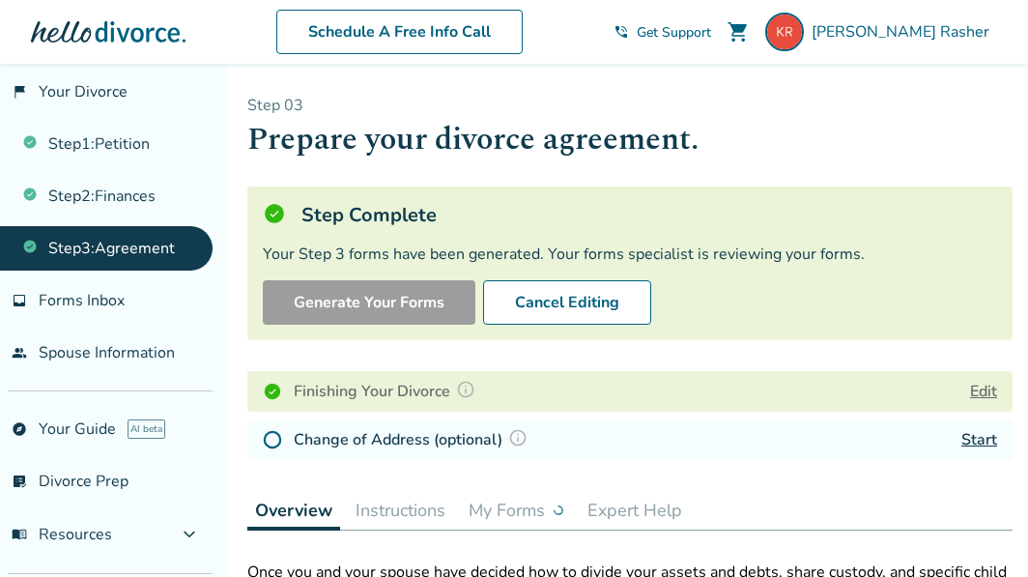
scroll to position [22, 0]
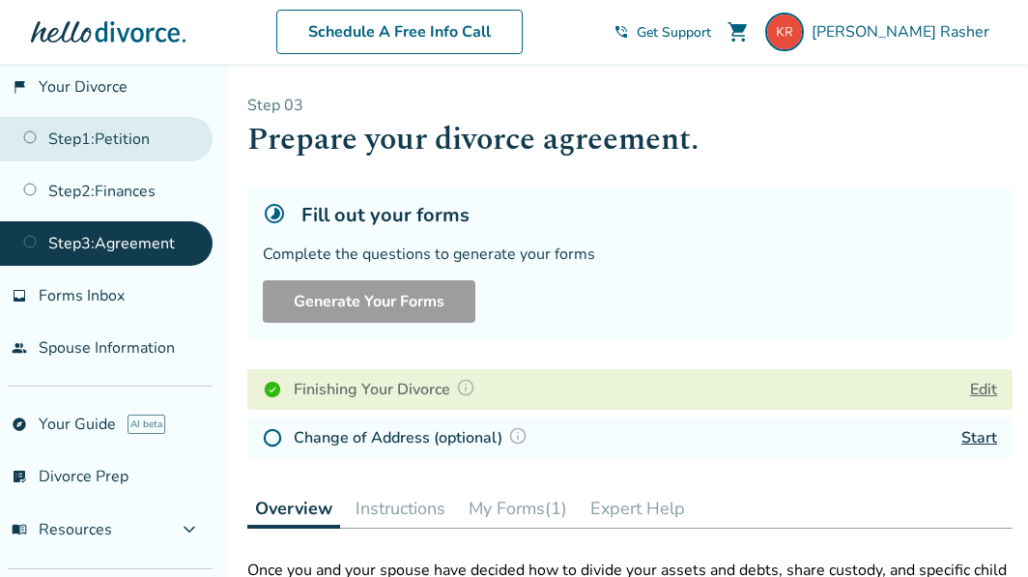
click at [137, 132] on link "Step 1 : Petition" at bounding box center [106, 139] width 213 height 44
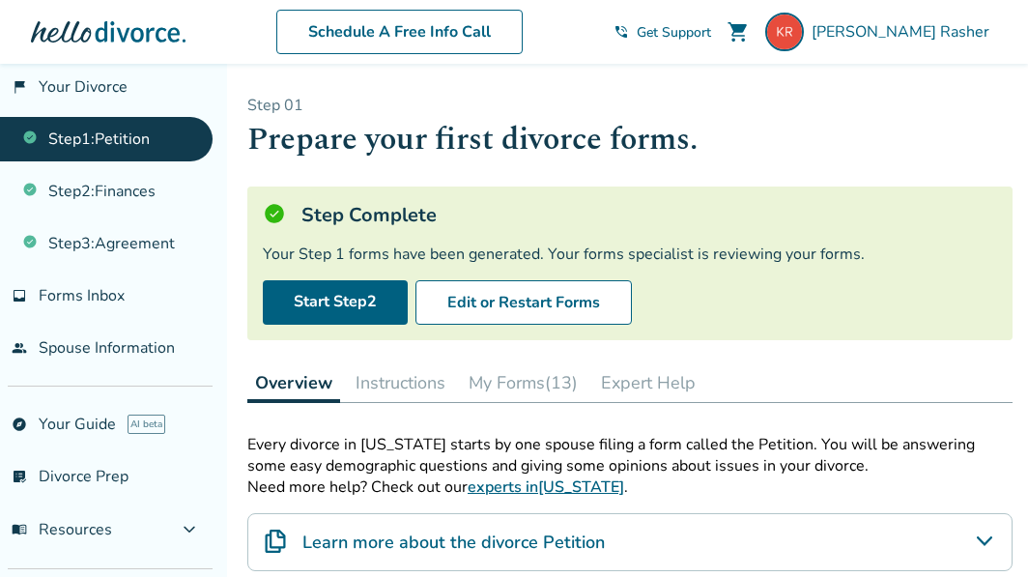
scroll to position [50, 0]
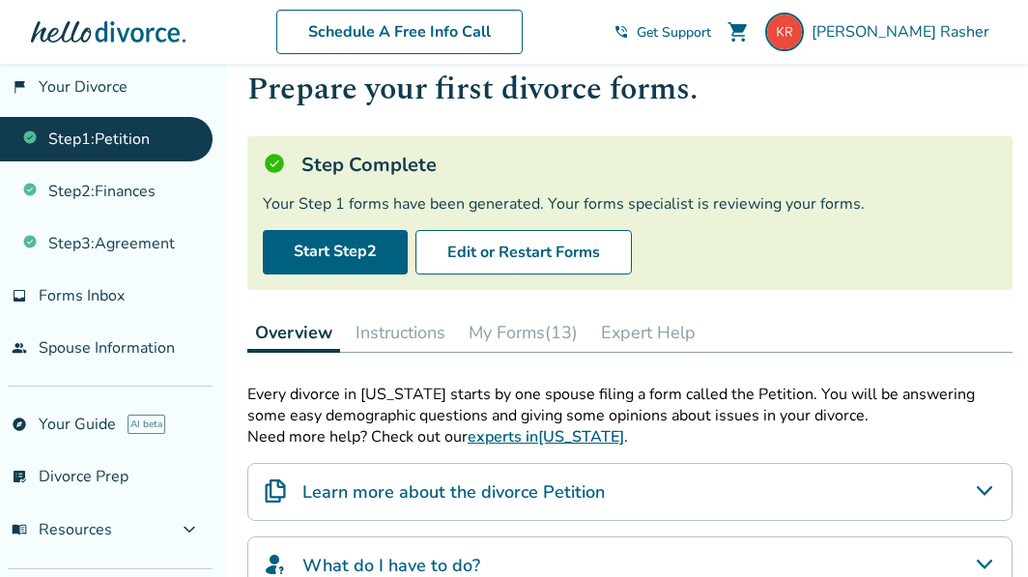
click at [504, 319] on button "My Forms (13)" at bounding box center [523, 332] width 125 height 39
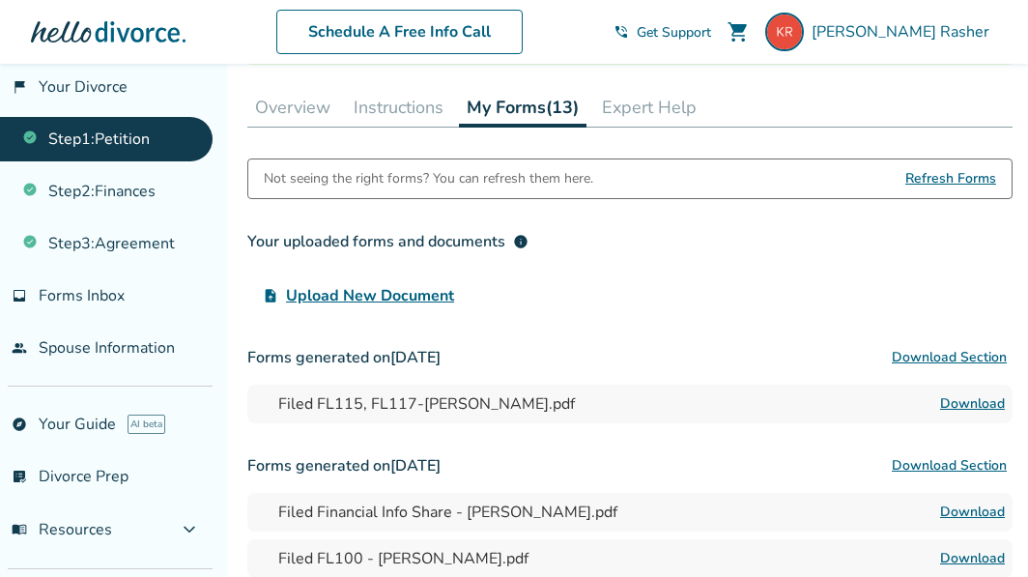
scroll to position [295, 0]
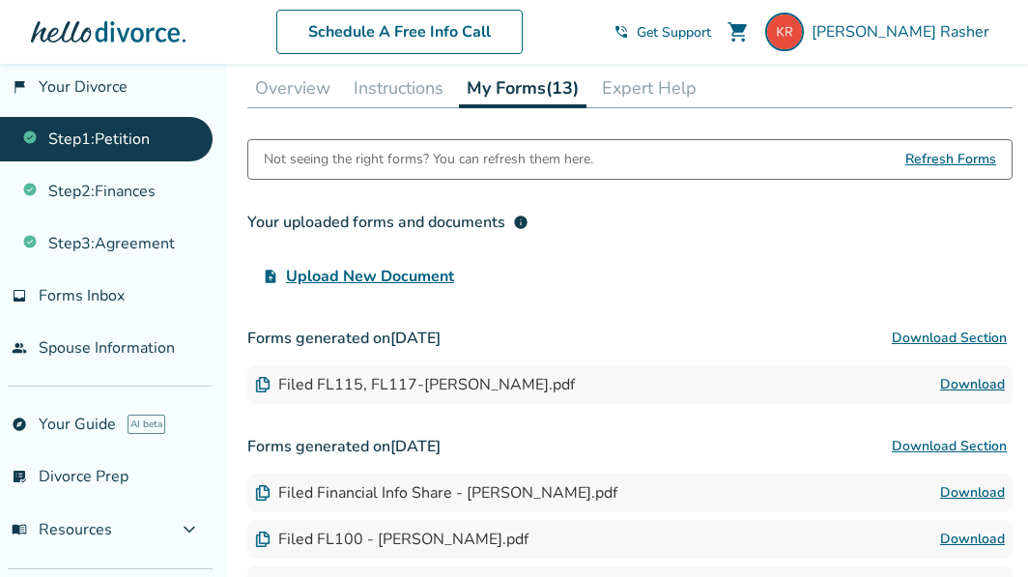
click at [950, 382] on link "Download" at bounding box center [972, 384] width 65 height 23
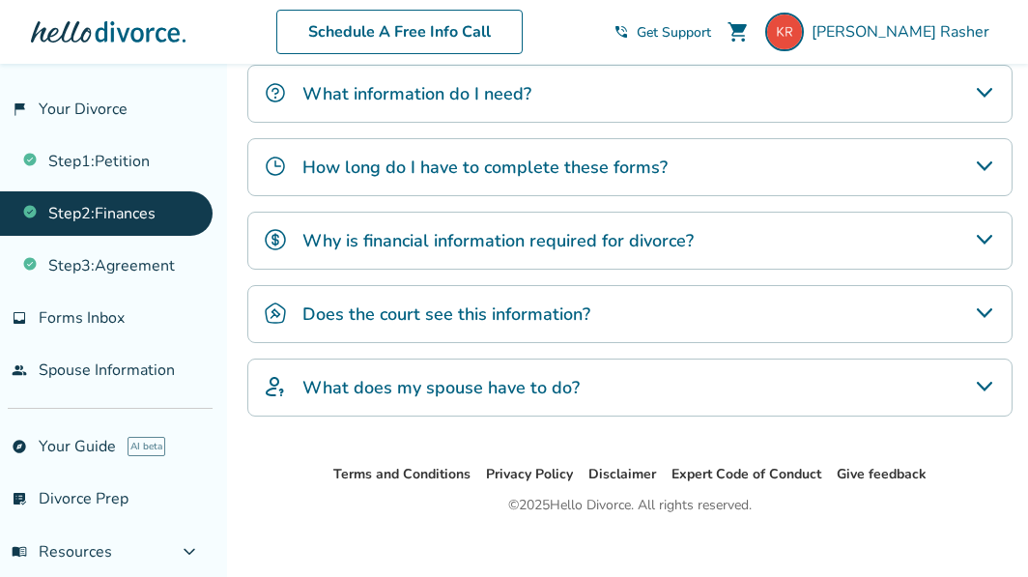
scroll to position [738, 0]
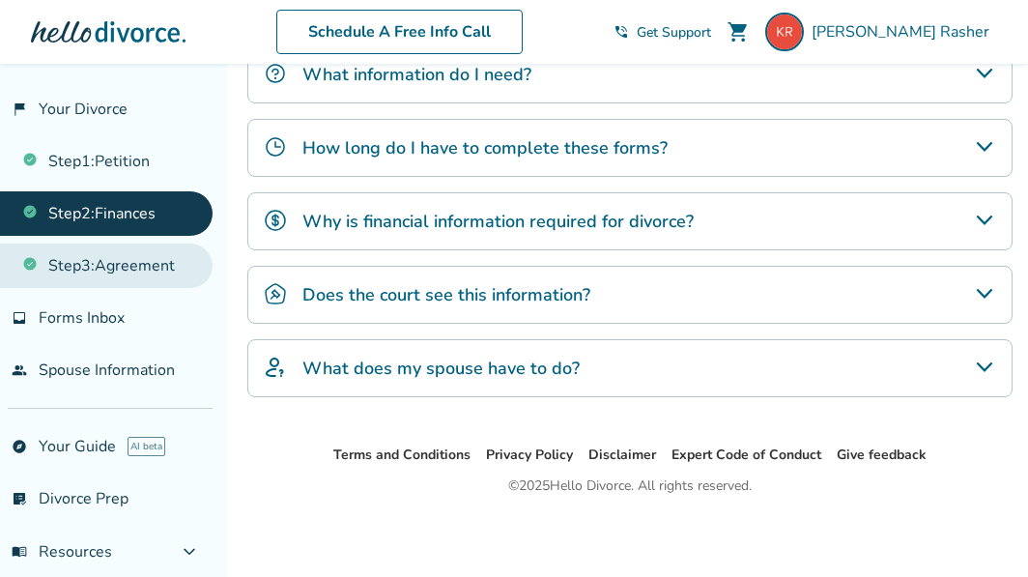
click at [149, 265] on link "Step 3 : Agreement" at bounding box center [106, 265] width 213 height 44
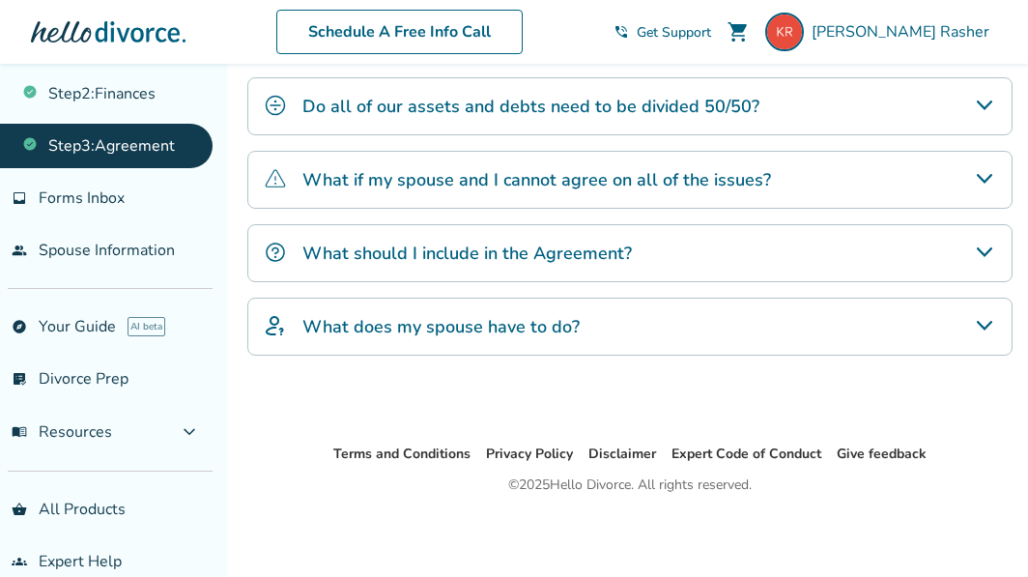
scroll to position [145, 0]
